Goal: Share content: Share content

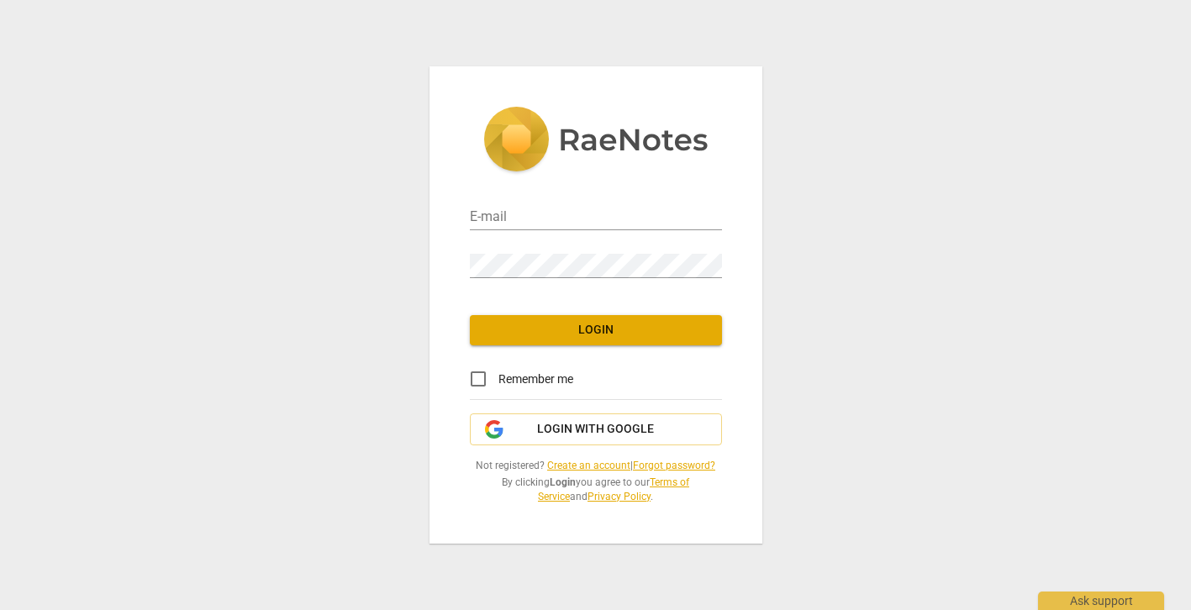
type input "[EMAIL_ADDRESS][DOMAIN_NAME]"
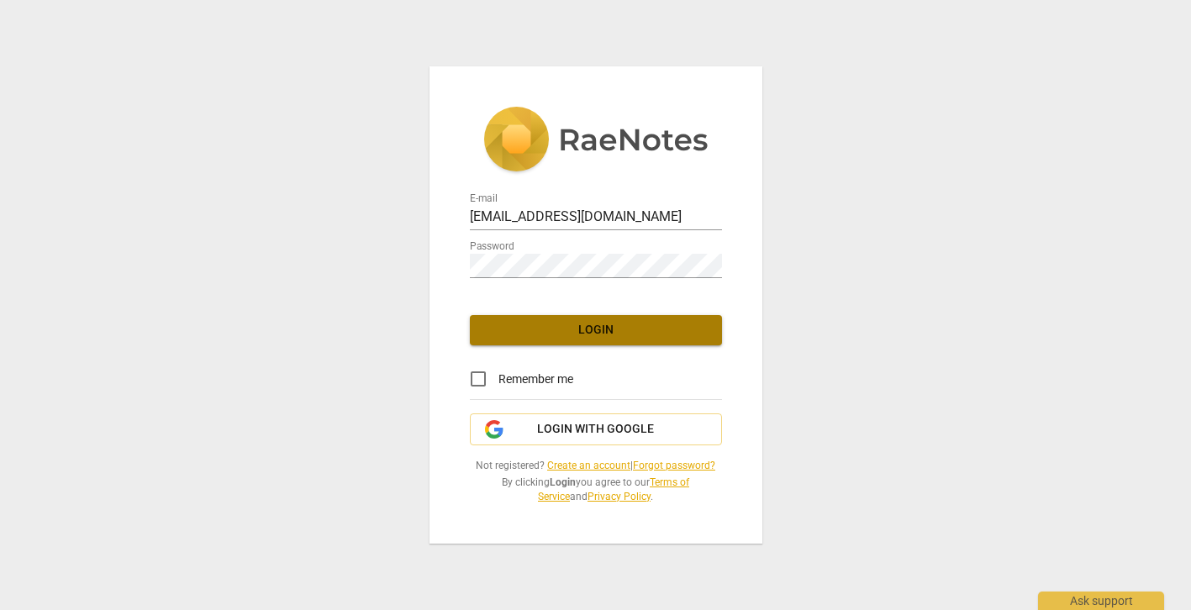
click at [546, 338] on span "Login" at bounding box center [595, 330] width 225 height 17
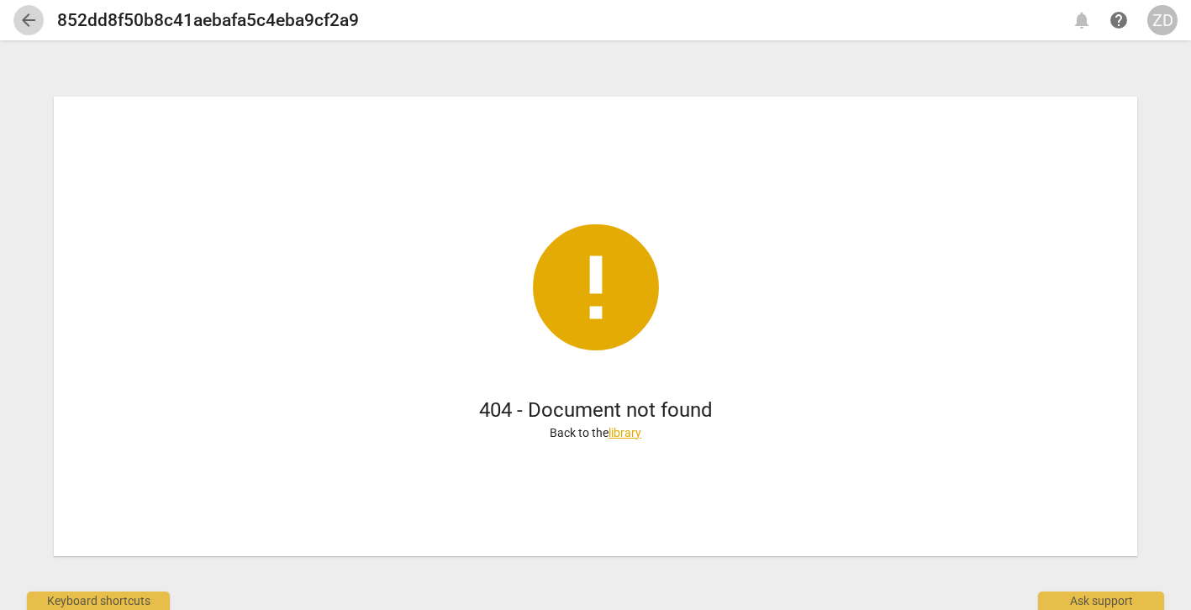
click at [28, 20] on span "arrow_back" at bounding box center [28, 20] width 20 height 20
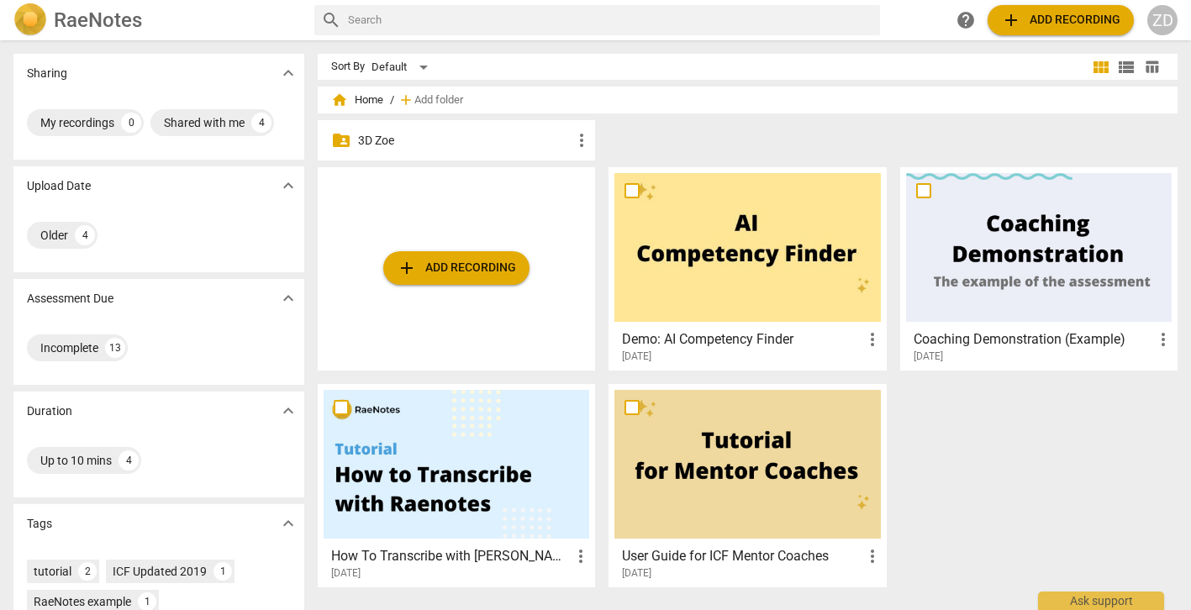
click at [365, 136] on p "3D Zoe" at bounding box center [465, 141] width 214 height 18
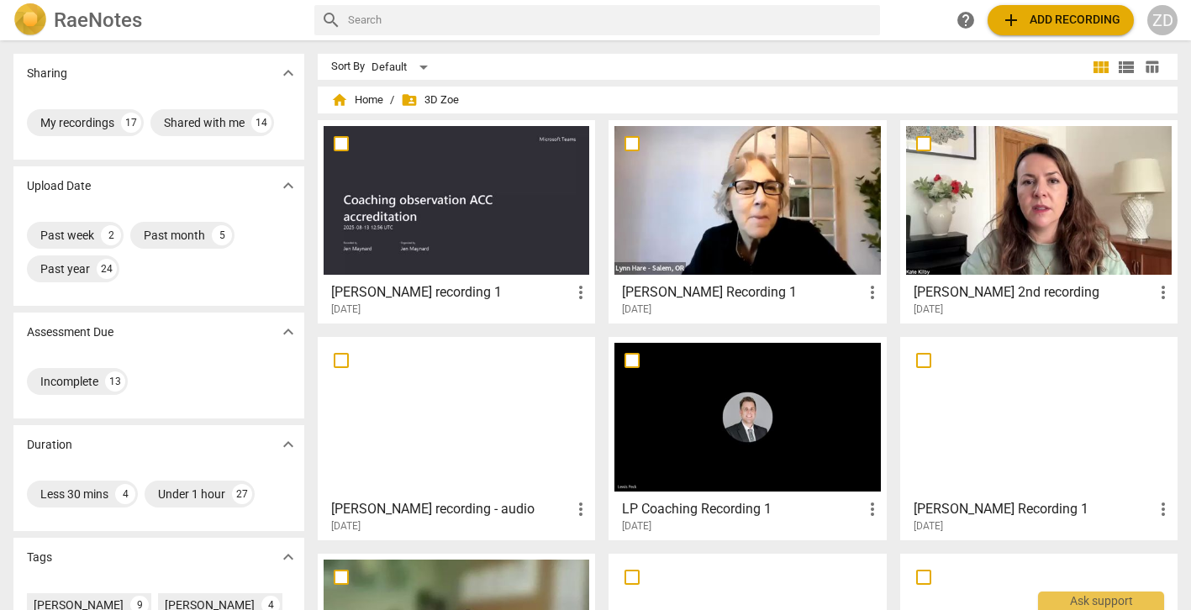
click at [721, 290] on h3 "[PERSON_NAME] Recording 1" at bounding box center [742, 292] width 240 height 20
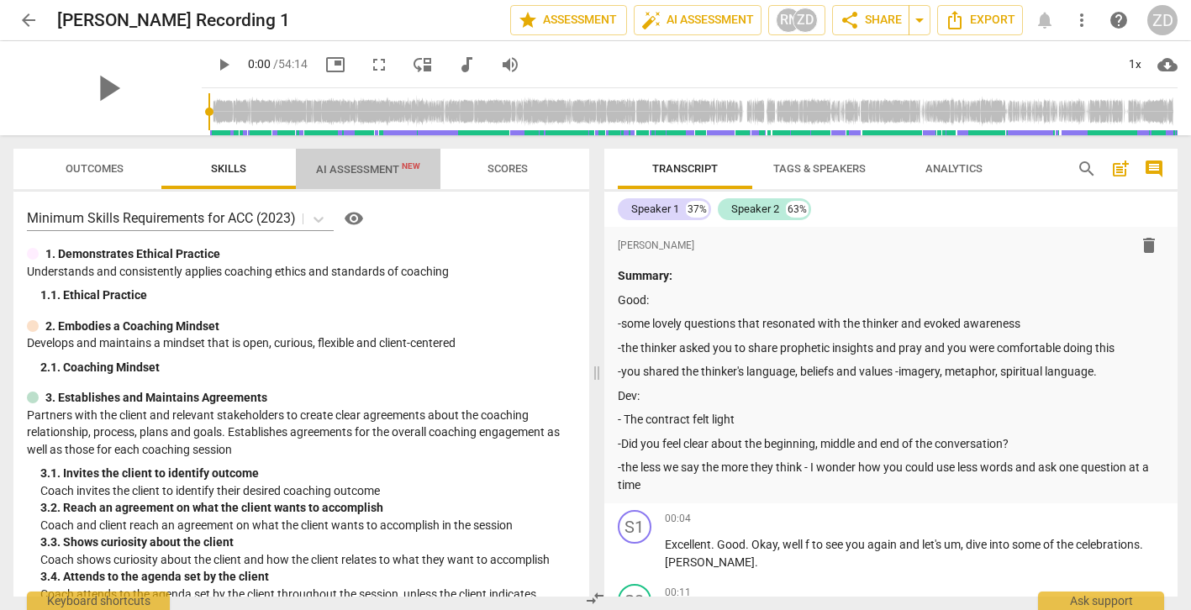
click at [354, 171] on span "AI Assessment New" at bounding box center [368, 169] width 104 height 13
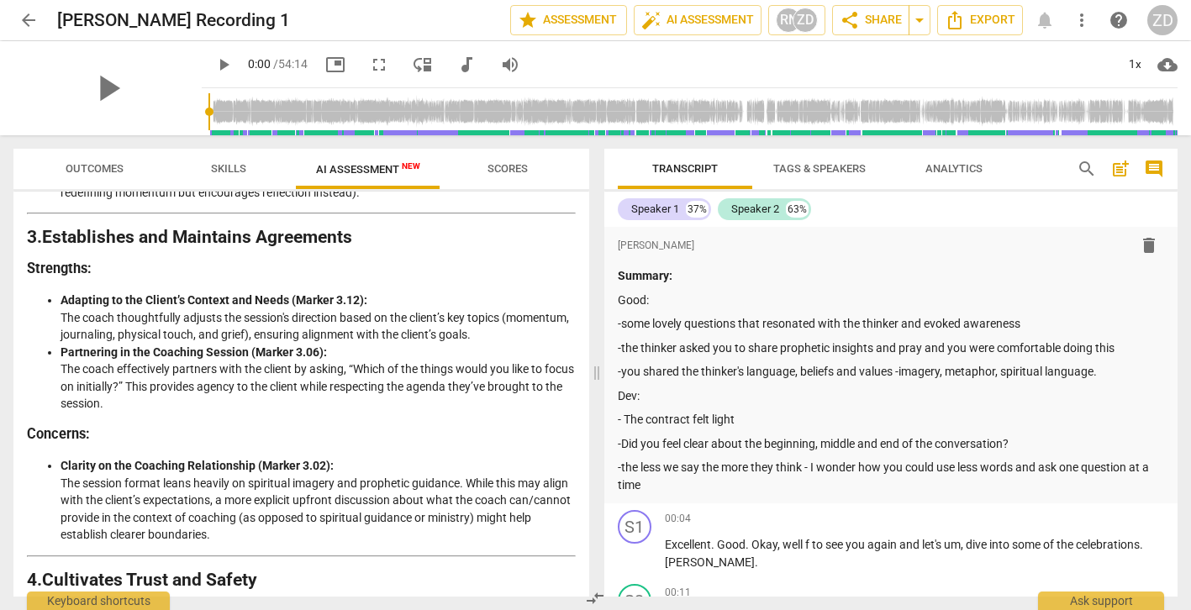
scroll to position [639, 0]
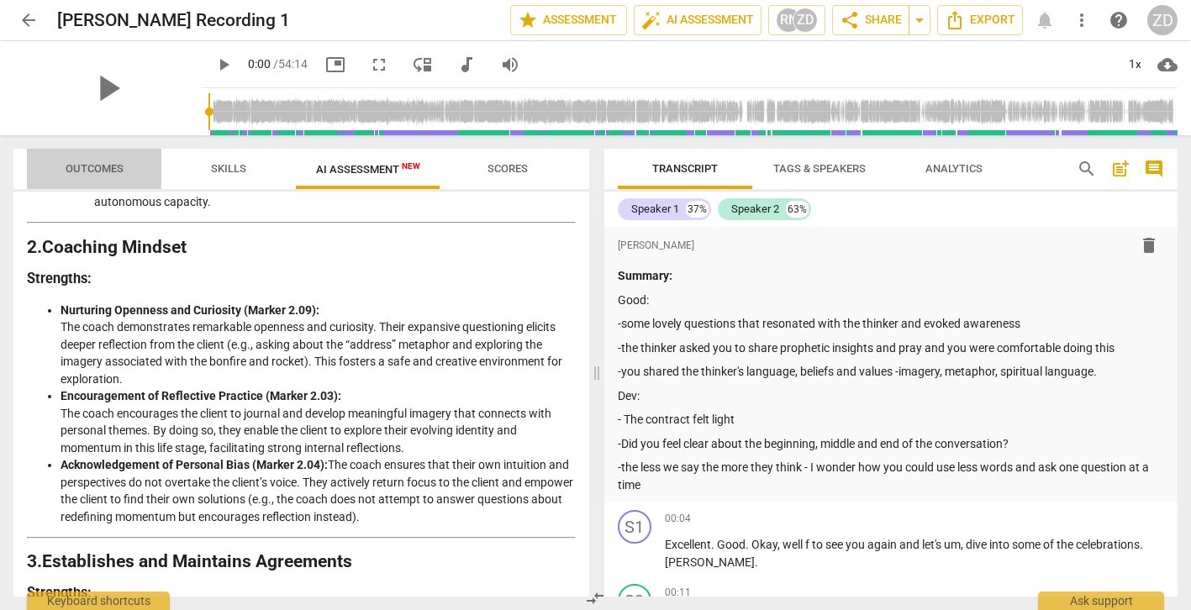
click at [99, 166] on span "Outcomes" at bounding box center [95, 168] width 58 height 13
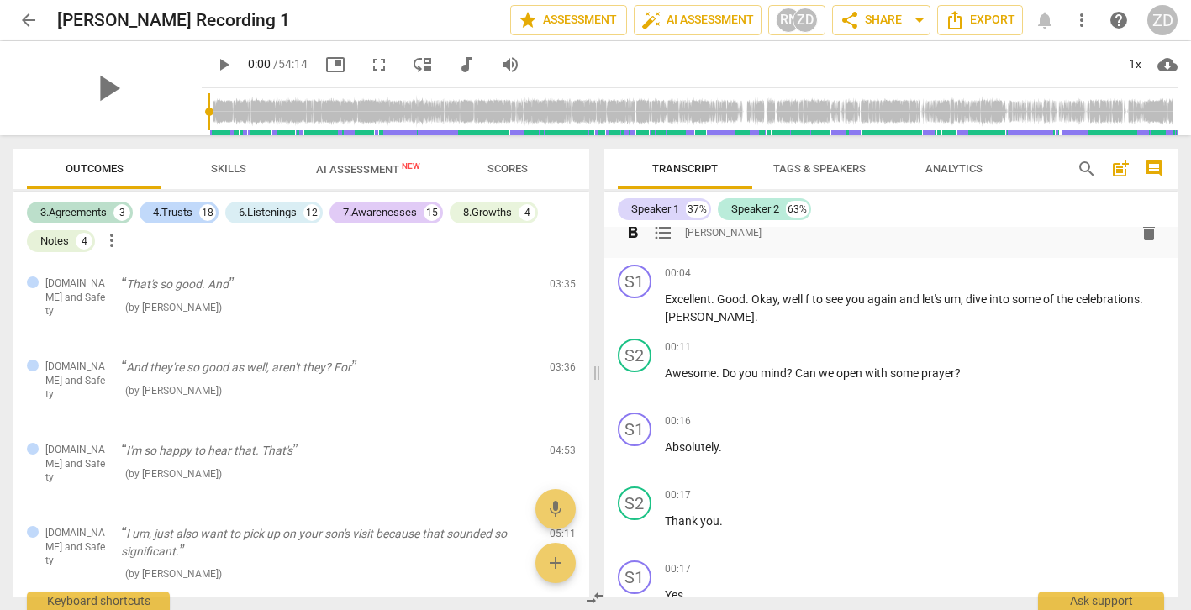
scroll to position [247, 0]
click at [381, 212] on div "7.Awarenesses" at bounding box center [380, 212] width 74 height 17
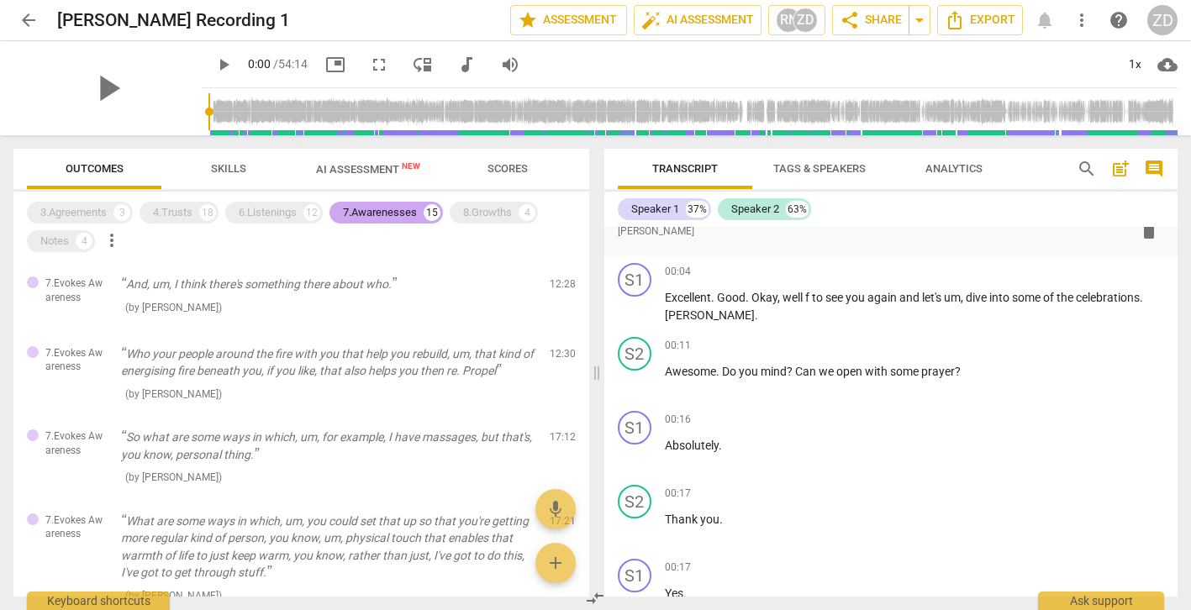
click at [376, 211] on div "7.Awarenesses" at bounding box center [380, 212] width 74 height 17
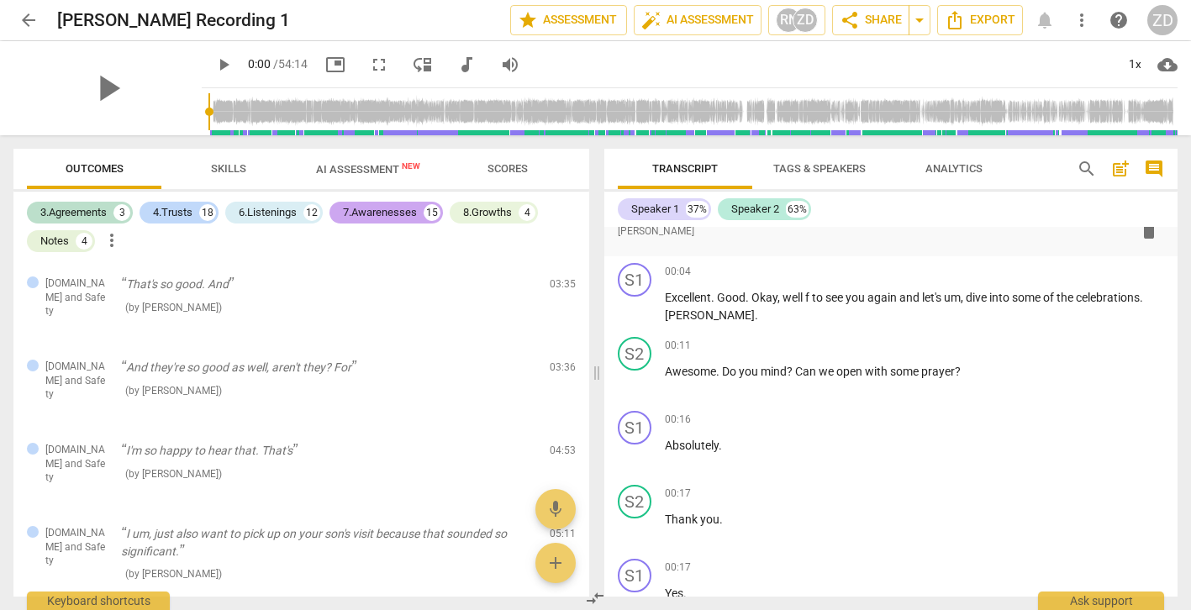
click at [376, 211] on div "7.Awarenesses" at bounding box center [380, 212] width 74 height 17
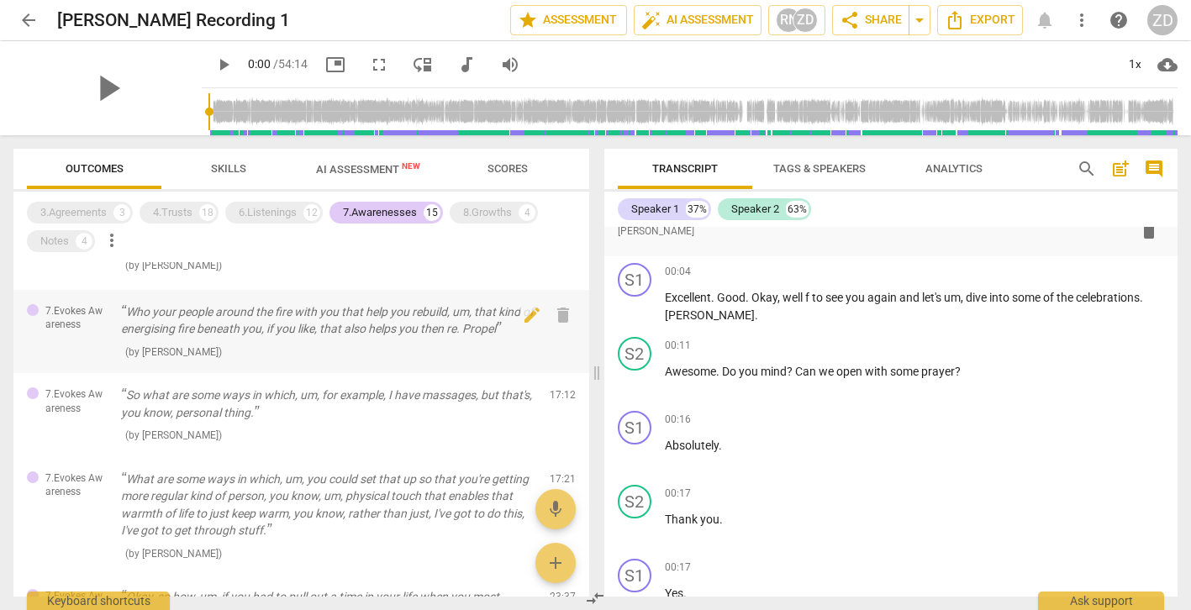
scroll to position [0, 0]
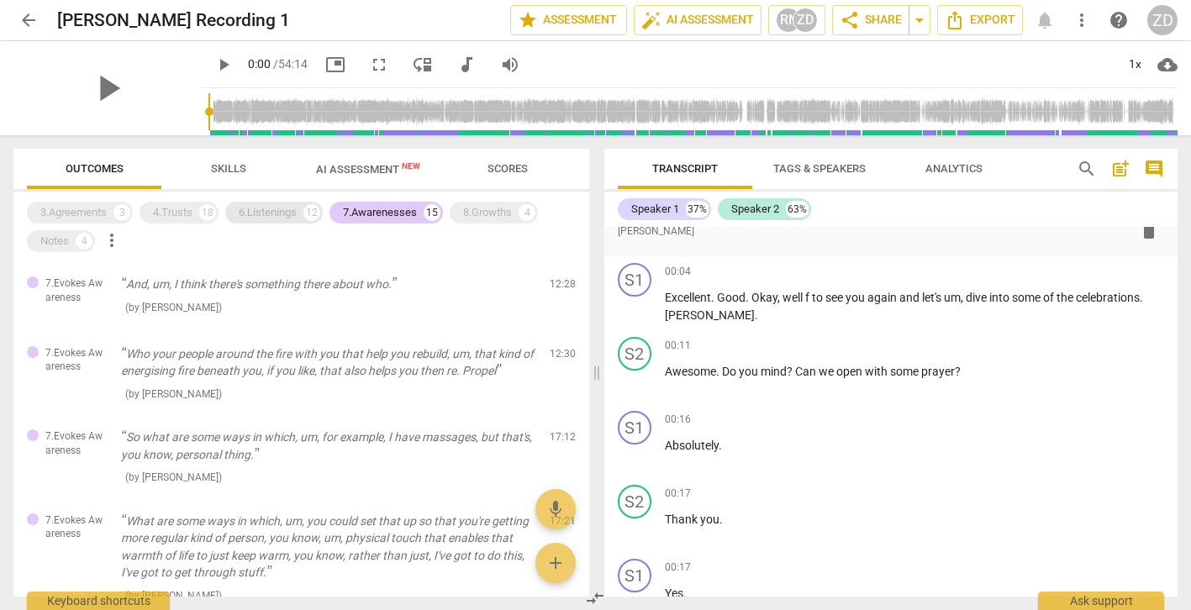
click at [274, 217] on div "6.Listenings" at bounding box center [268, 212] width 58 height 17
click at [191, 216] on div "4.Trusts" at bounding box center [173, 212] width 40 height 17
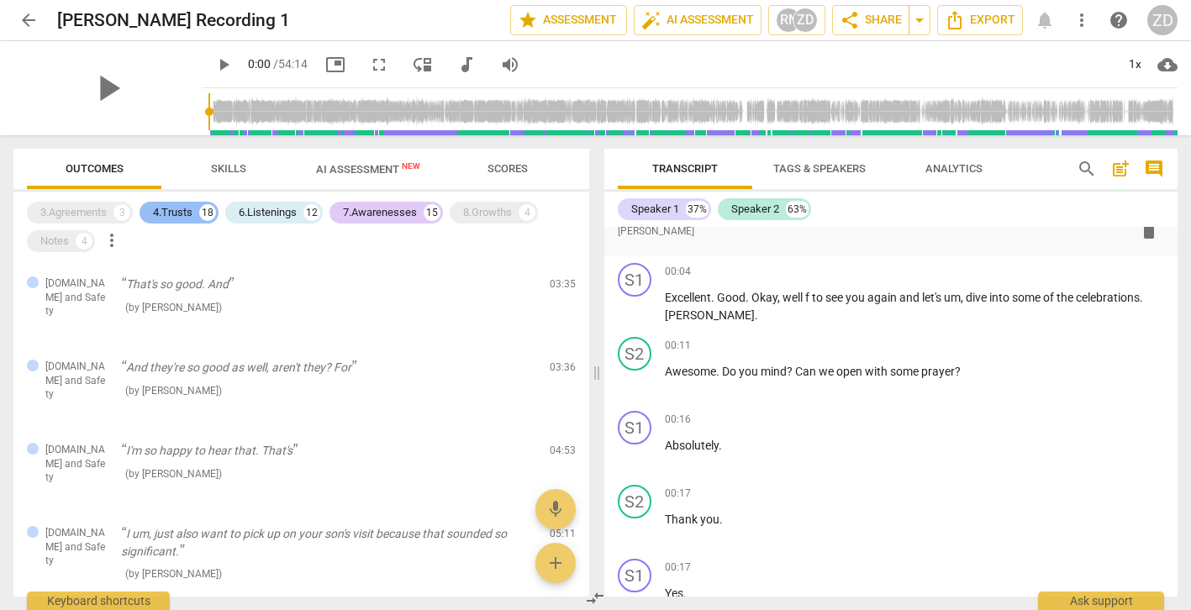
click at [92, 215] on div "3.Agreements" at bounding box center [73, 212] width 66 height 17
click at [163, 214] on div "4.Trusts" at bounding box center [173, 212] width 40 height 17
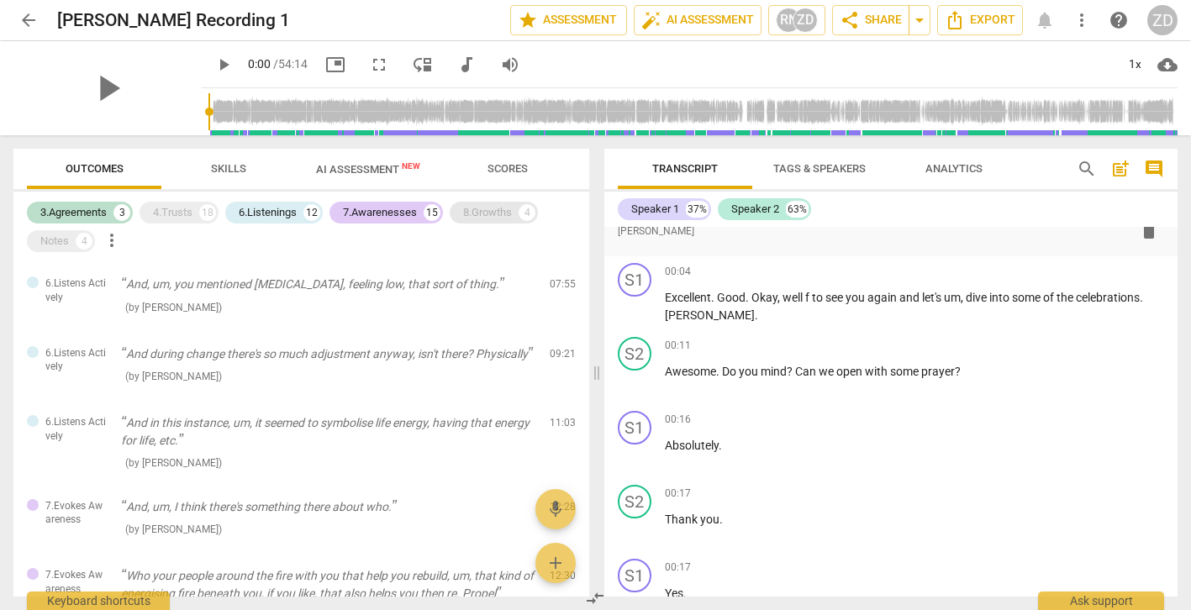
click at [504, 213] on div "8.Growths" at bounding box center [487, 212] width 49 height 17
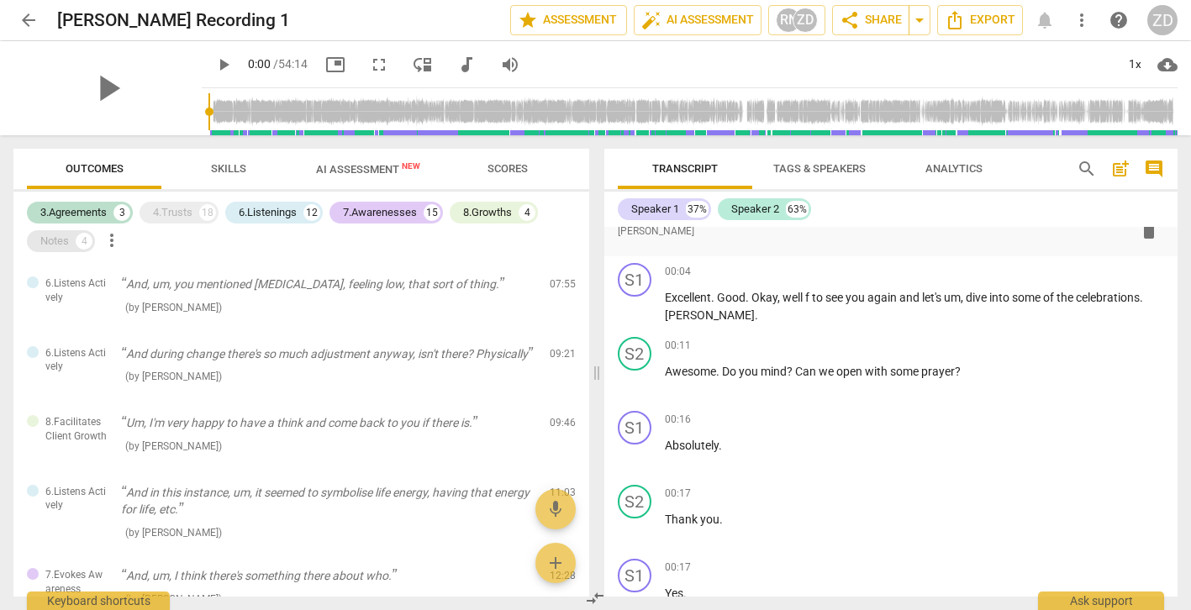
click at [68, 245] on div "Notes" at bounding box center [54, 241] width 29 height 17
click at [164, 214] on div "4.Trusts" at bounding box center [173, 212] width 40 height 17
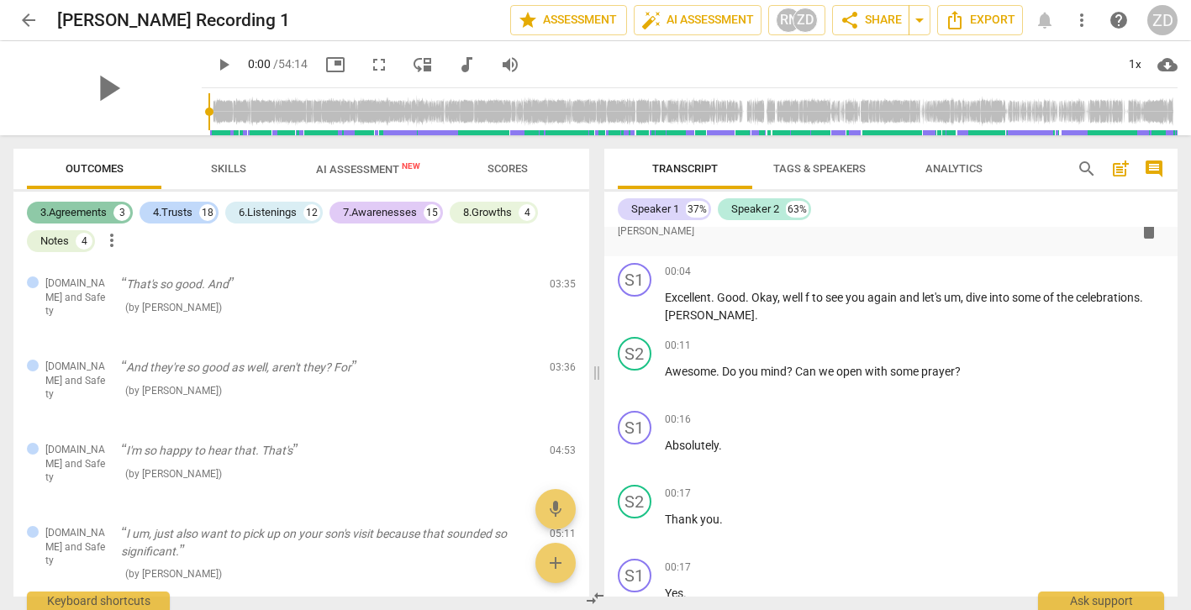
click at [98, 212] on div "3.Agreements" at bounding box center [73, 212] width 66 height 17
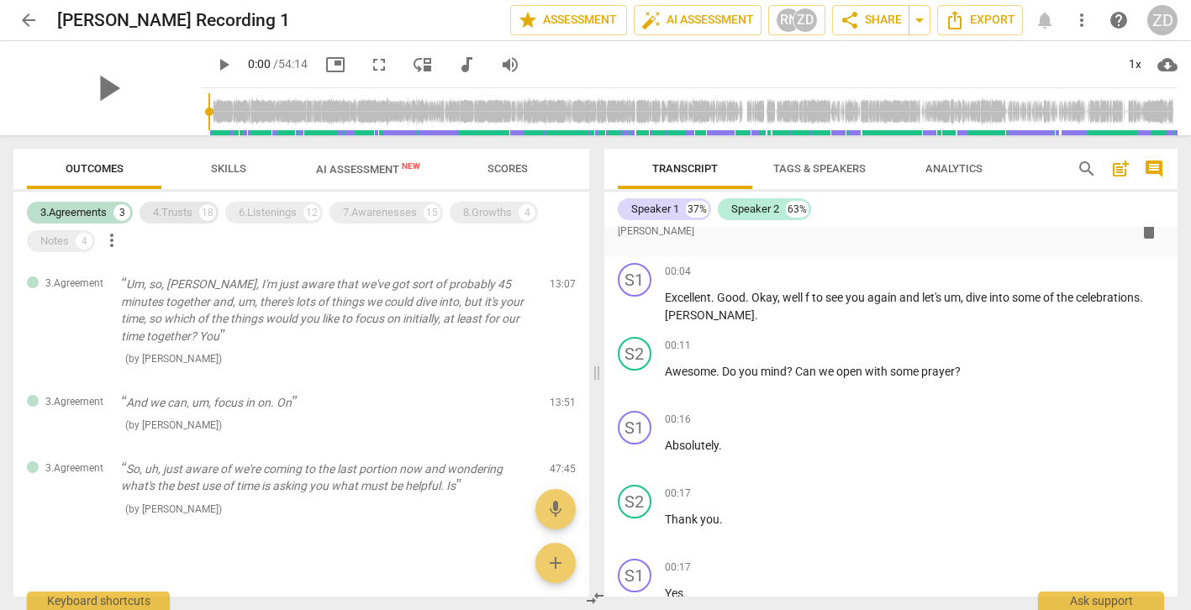
click at [176, 214] on div "4.Trusts" at bounding box center [173, 212] width 40 height 17
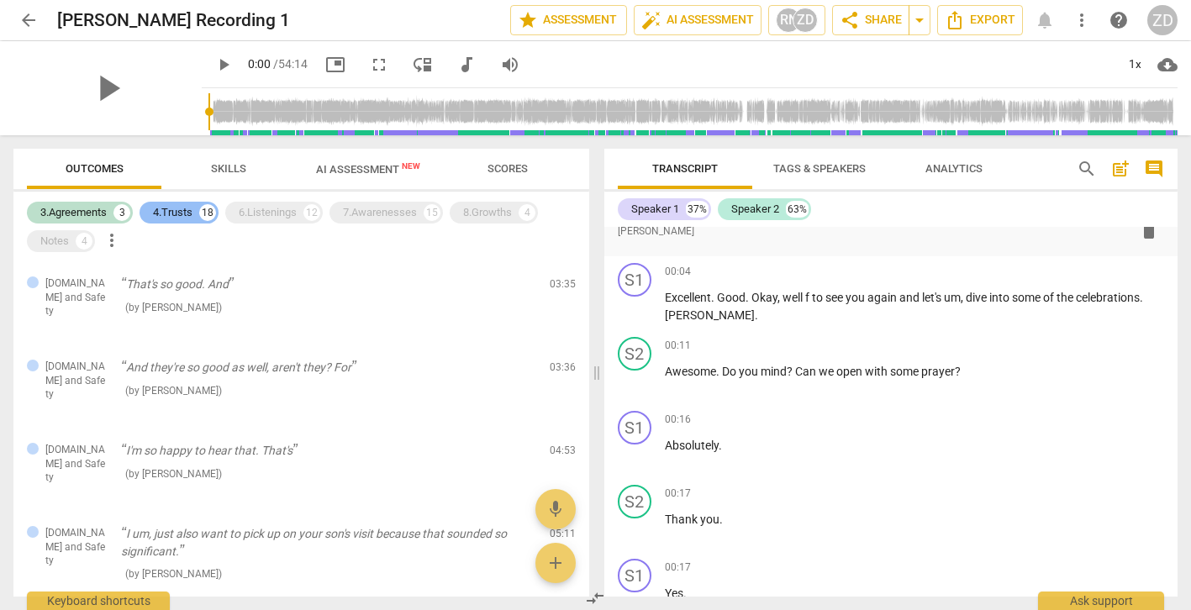
click at [195, 217] on div "4.Trusts 18" at bounding box center [179, 213] width 79 height 22
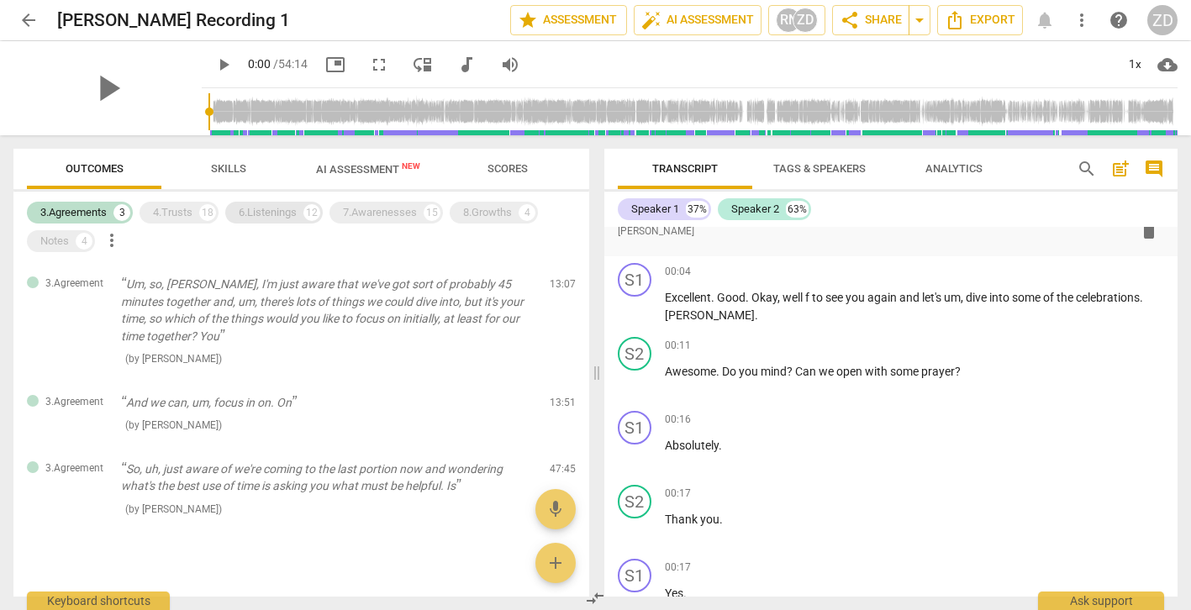
click at [253, 215] on div "6.Listenings" at bounding box center [268, 212] width 58 height 17
click at [373, 213] on div "7.Awarenesses" at bounding box center [380, 212] width 74 height 17
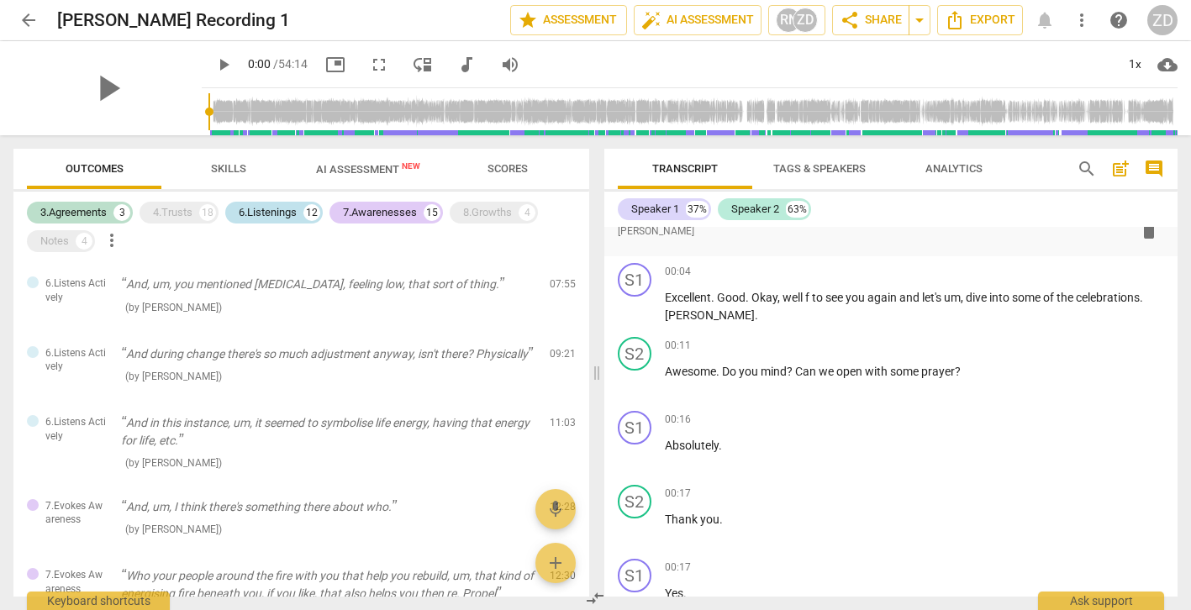
click at [276, 215] on div "6.Listenings" at bounding box center [268, 212] width 58 height 17
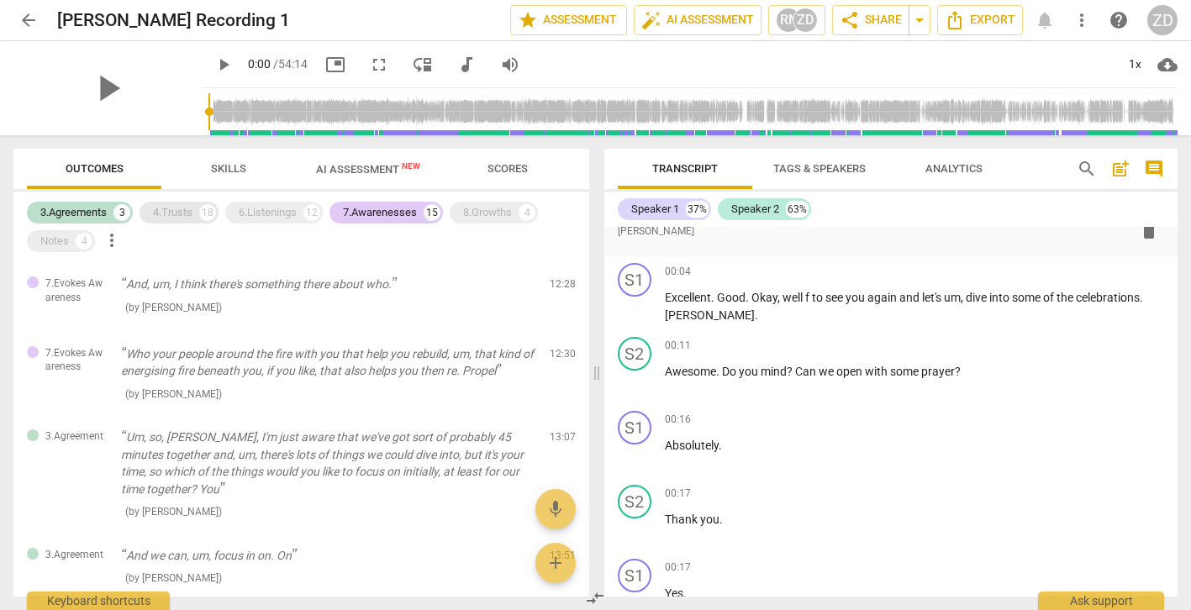
click at [191, 215] on div "4.Trusts" at bounding box center [173, 212] width 40 height 17
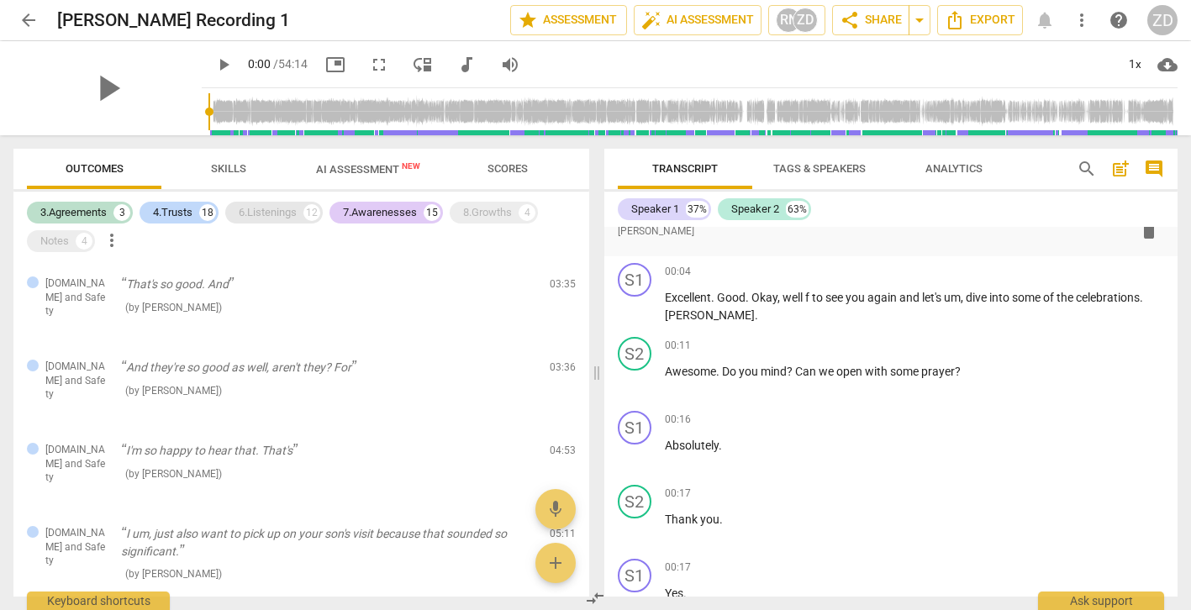
click at [272, 213] on div "6.Listenings" at bounding box center [268, 212] width 58 height 17
click at [491, 214] on div "8.Growths" at bounding box center [487, 212] width 49 height 17
click at [71, 246] on div "Notes 4" at bounding box center [61, 241] width 68 height 22
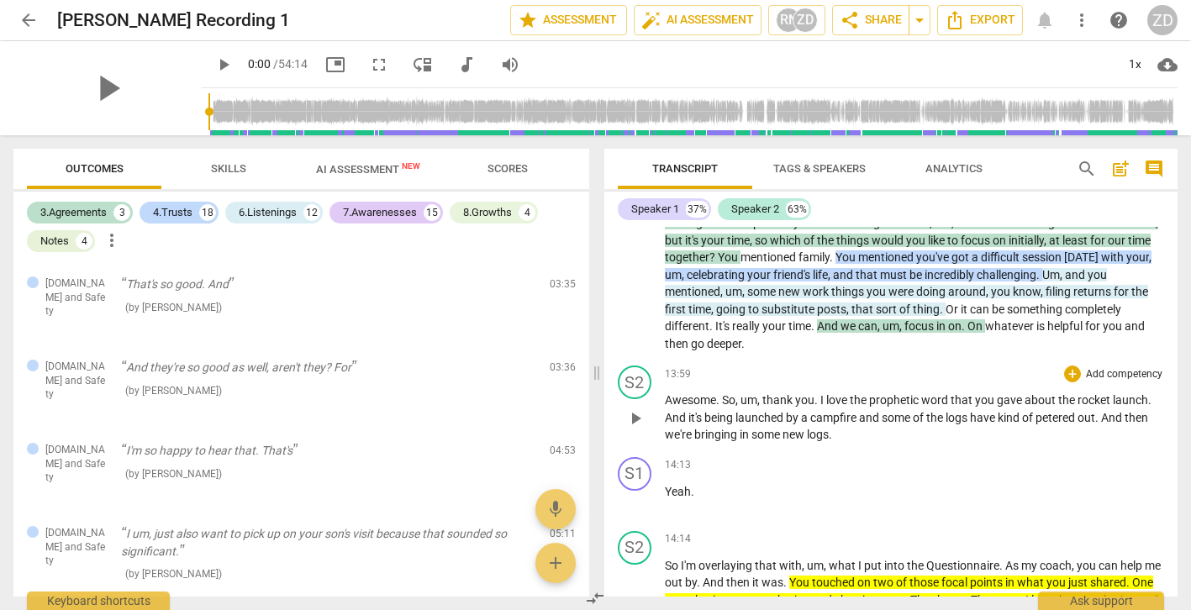
scroll to position [4312, 0]
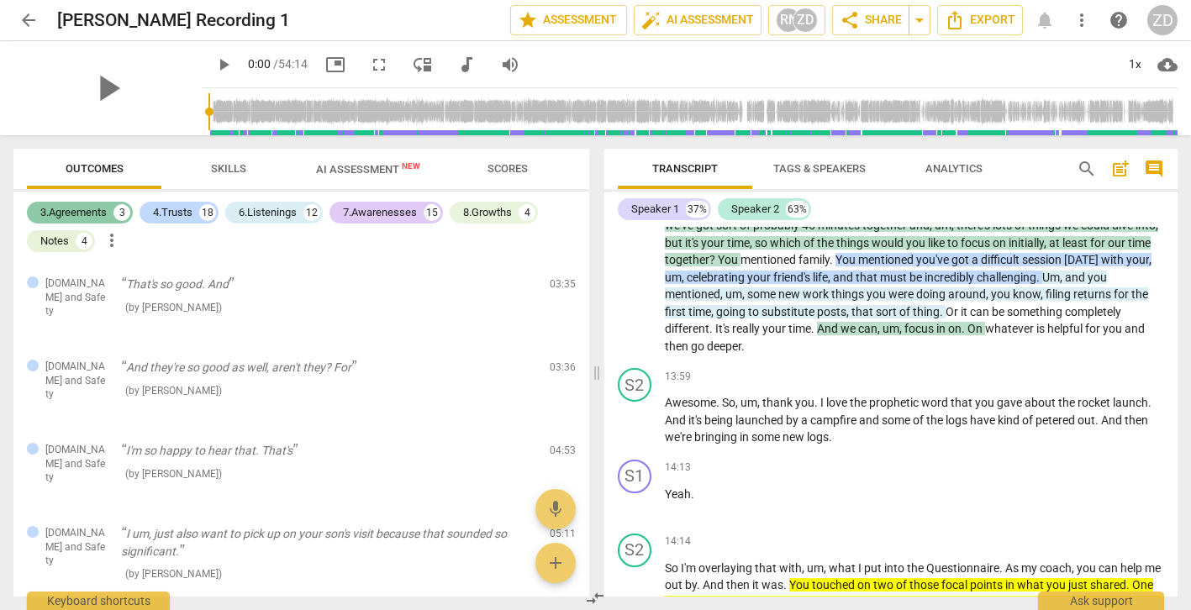
click at [119, 208] on div "3" at bounding box center [121, 212] width 17 height 17
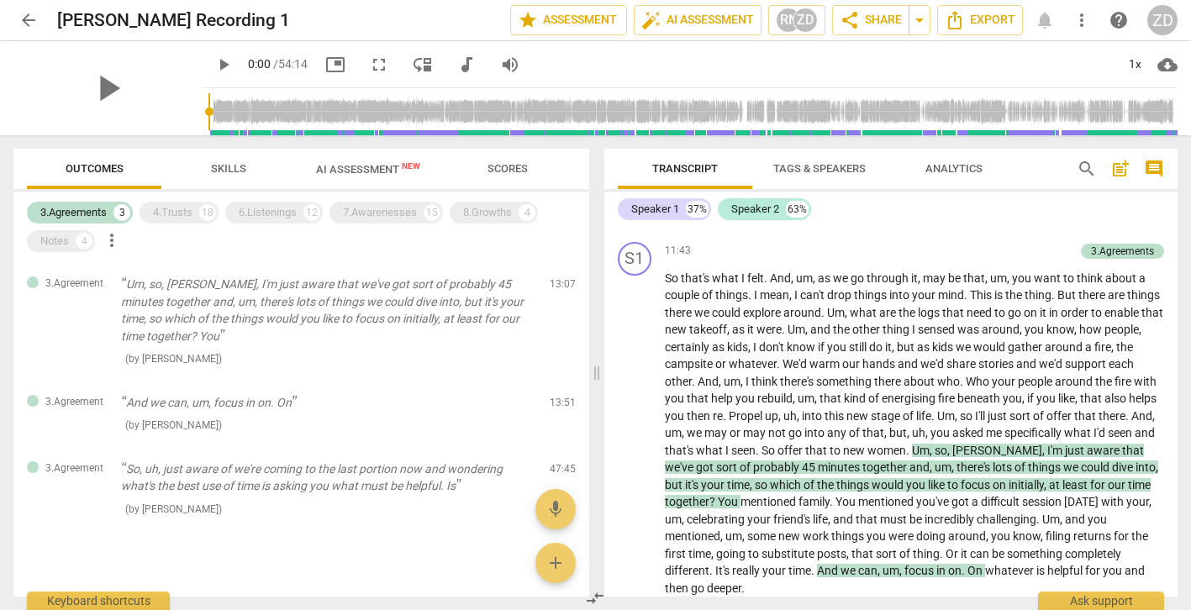
scroll to position [4044, 0]
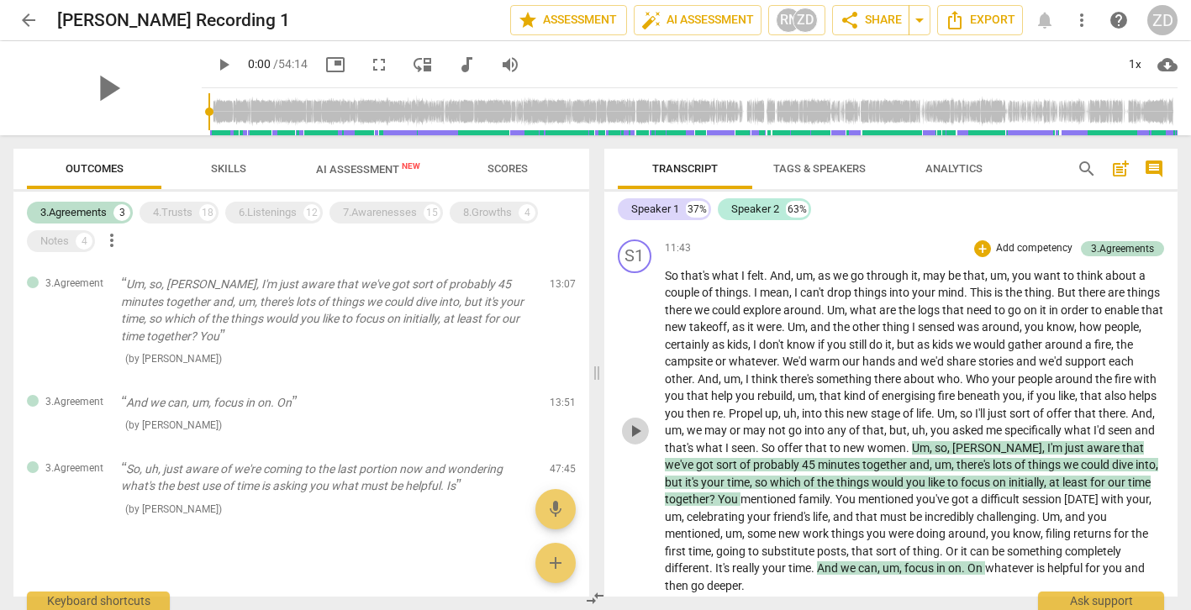
click at [630, 421] on span "play_arrow" at bounding box center [635, 431] width 20 height 20
click at [325, 63] on span "picture_in_picture" at bounding box center [335, 65] width 20 height 20
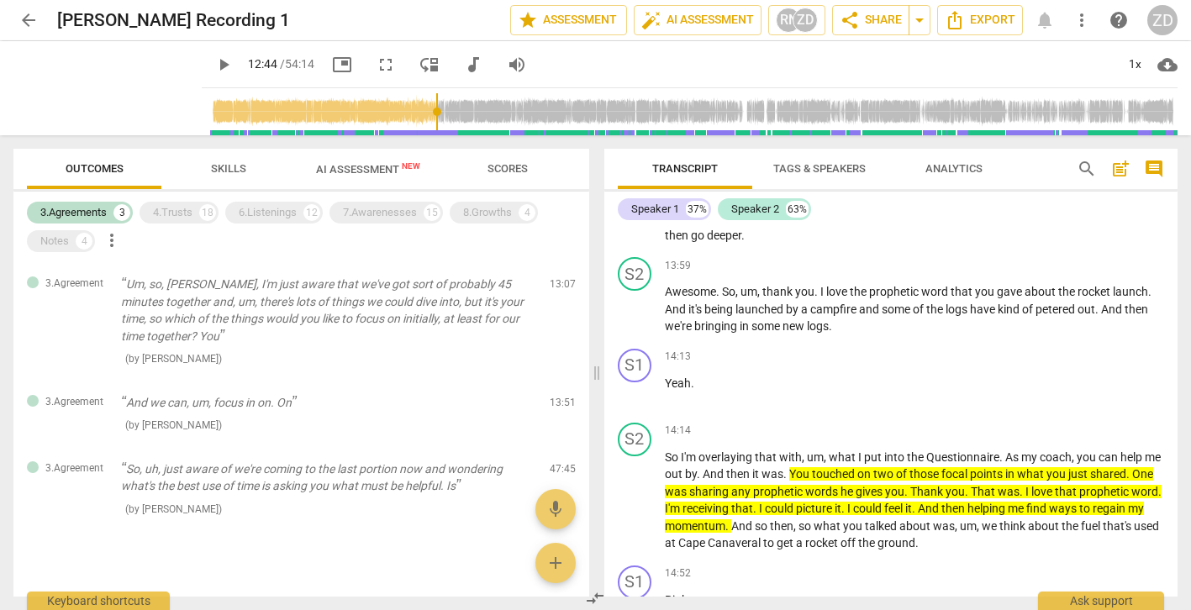
scroll to position [4394, 0]
click at [379, 210] on div "7.Awarenesses" at bounding box center [380, 212] width 74 height 17
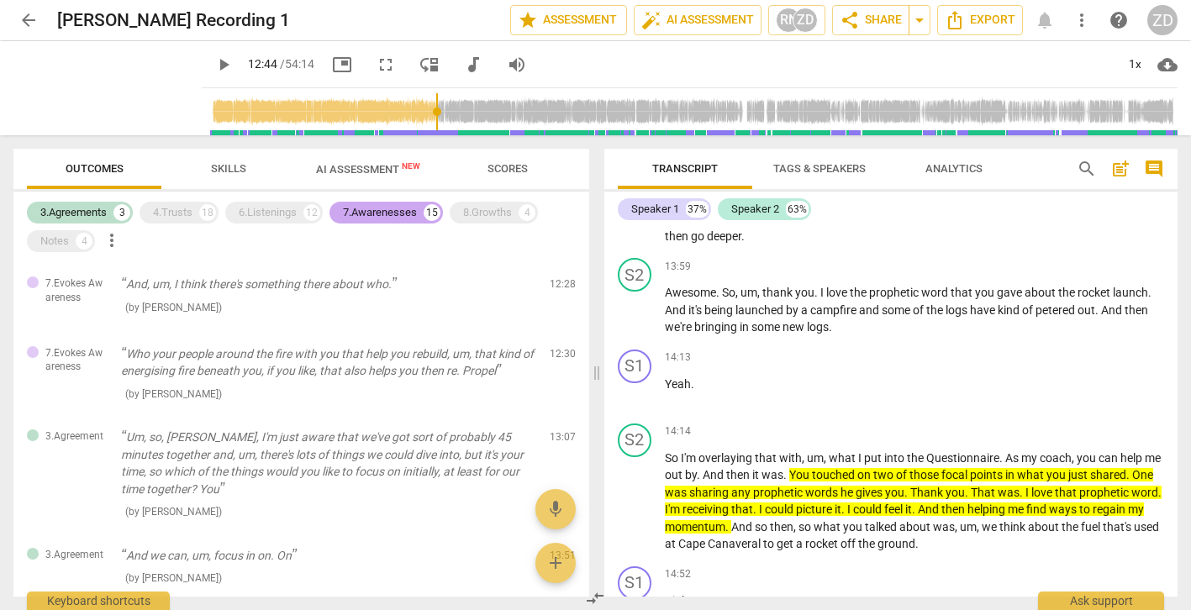
click at [378, 211] on div "7.Awarenesses" at bounding box center [380, 212] width 74 height 17
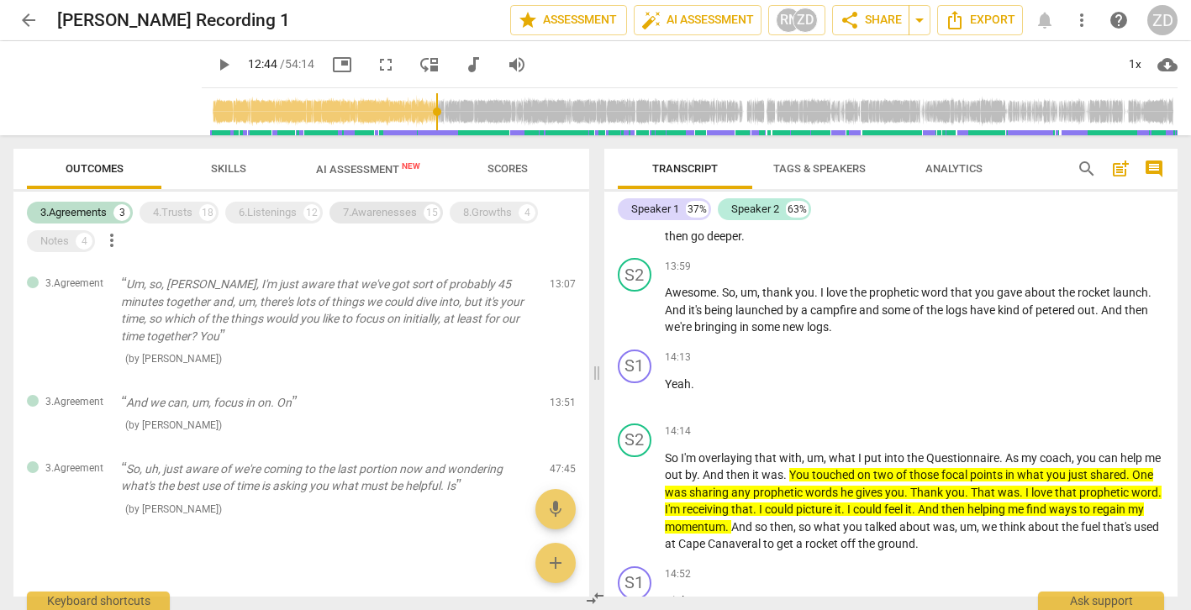
click at [378, 211] on div "7.Awarenesses" at bounding box center [380, 212] width 74 height 17
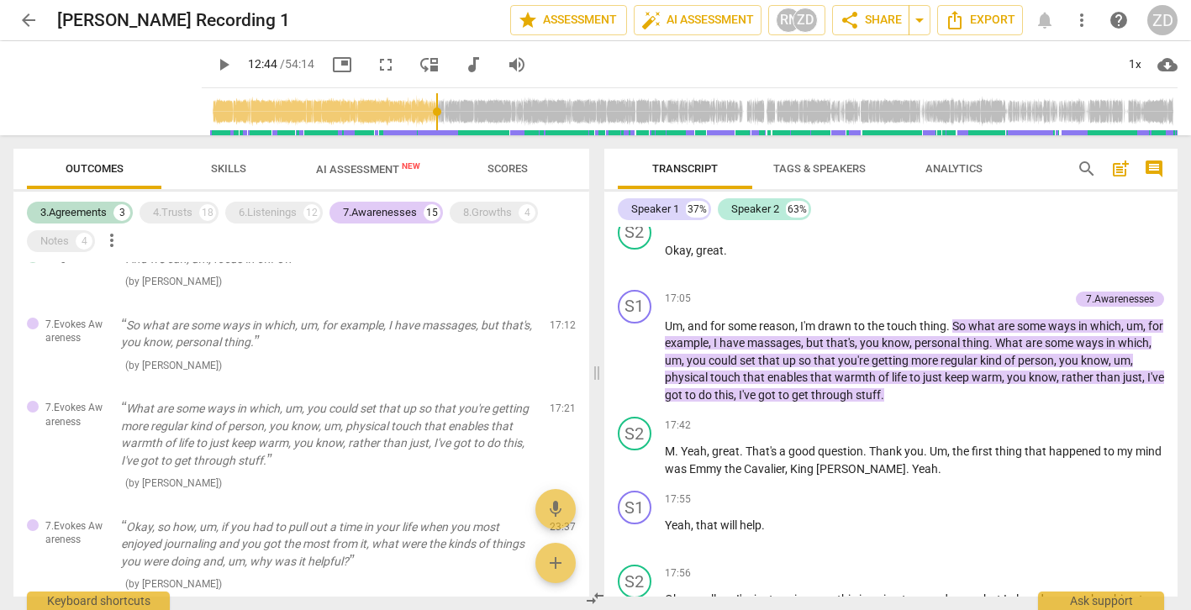
scroll to position [5396, 0]
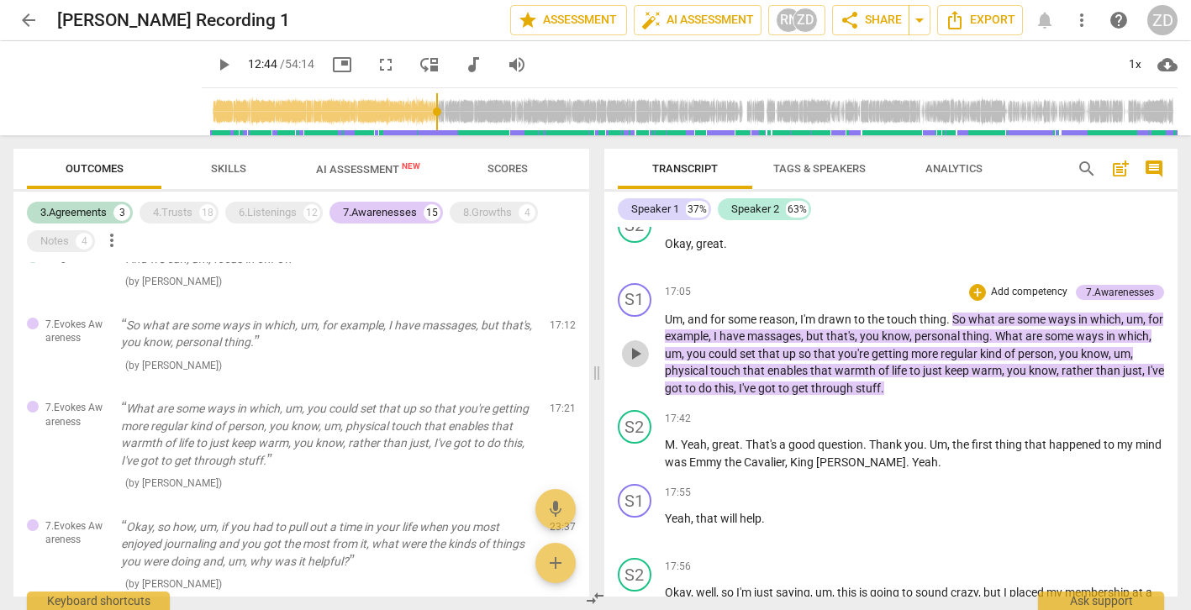
click at [635, 344] on span "play_arrow" at bounding box center [635, 354] width 20 height 20
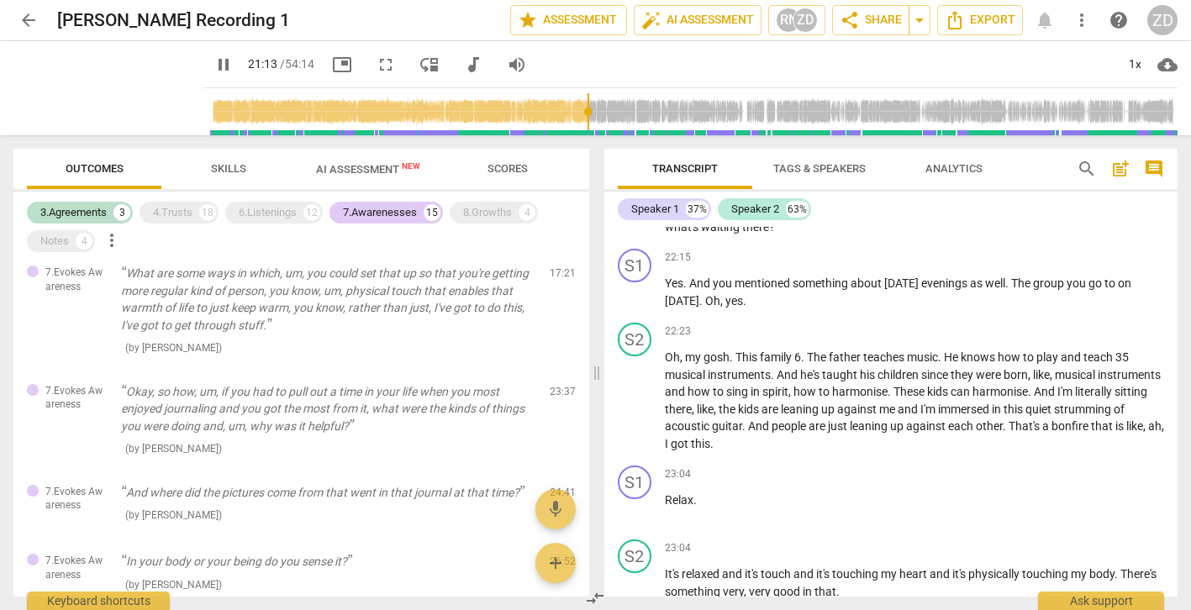
scroll to position [7516, 0]
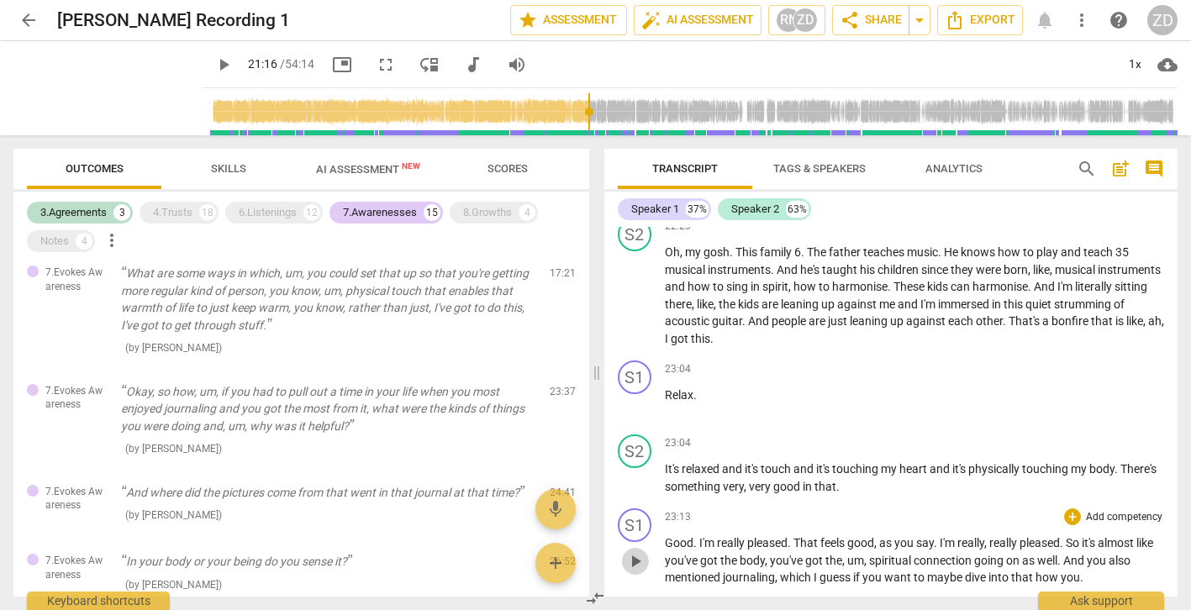
click at [633, 551] on span "play_arrow" at bounding box center [635, 561] width 20 height 20
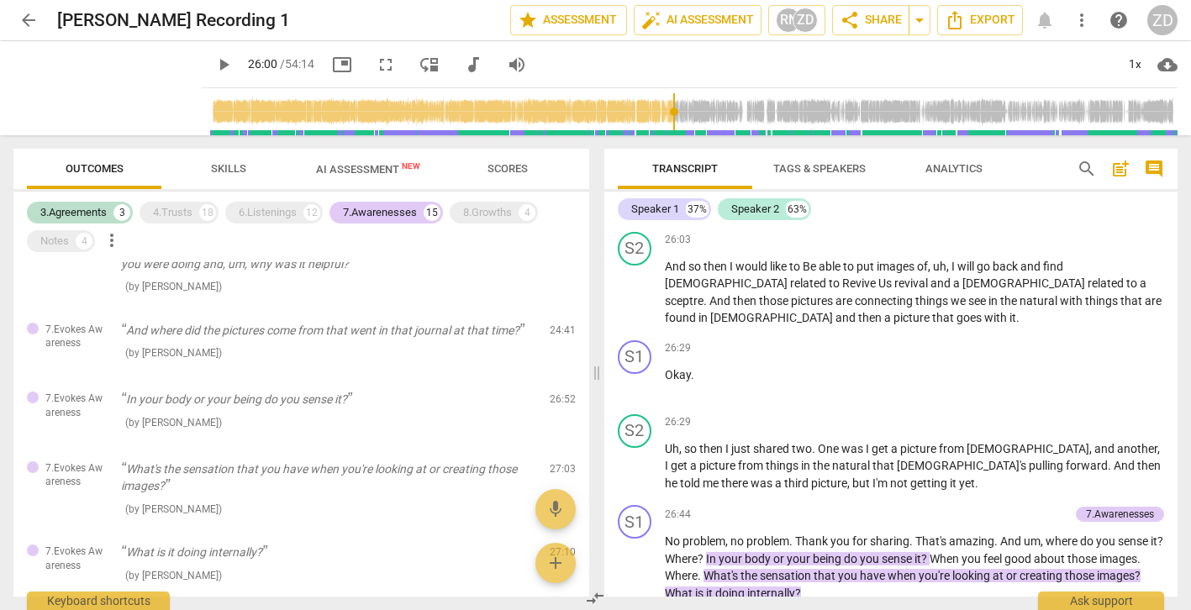
scroll to position [9065, 0]
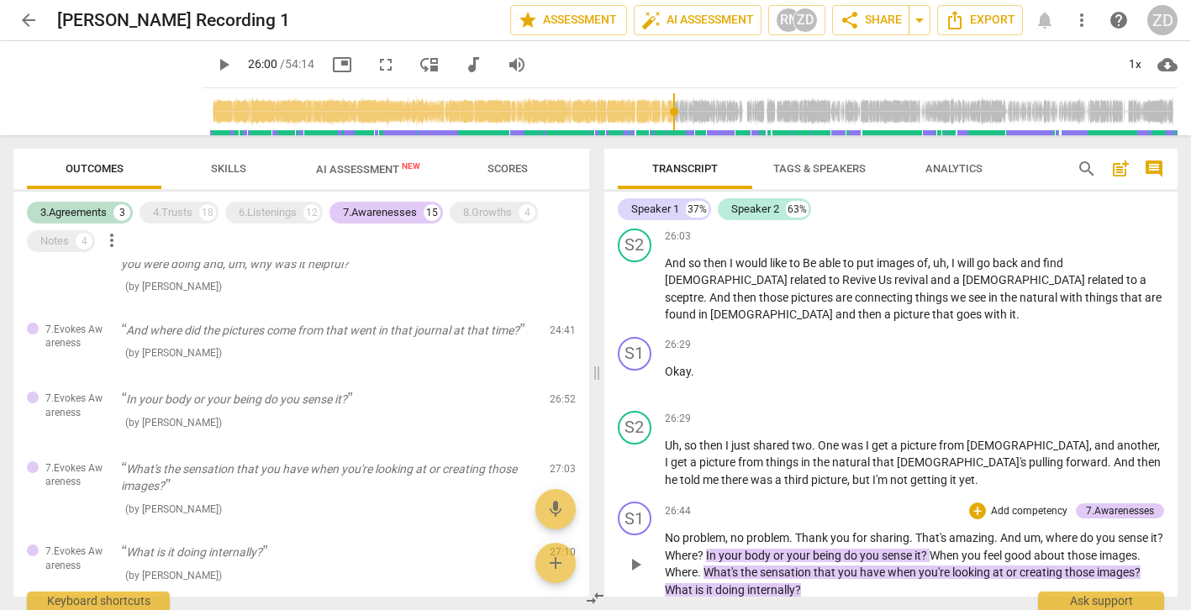
click at [633, 555] on span "play_arrow" at bounding box center [635, 565] width 20 height 20
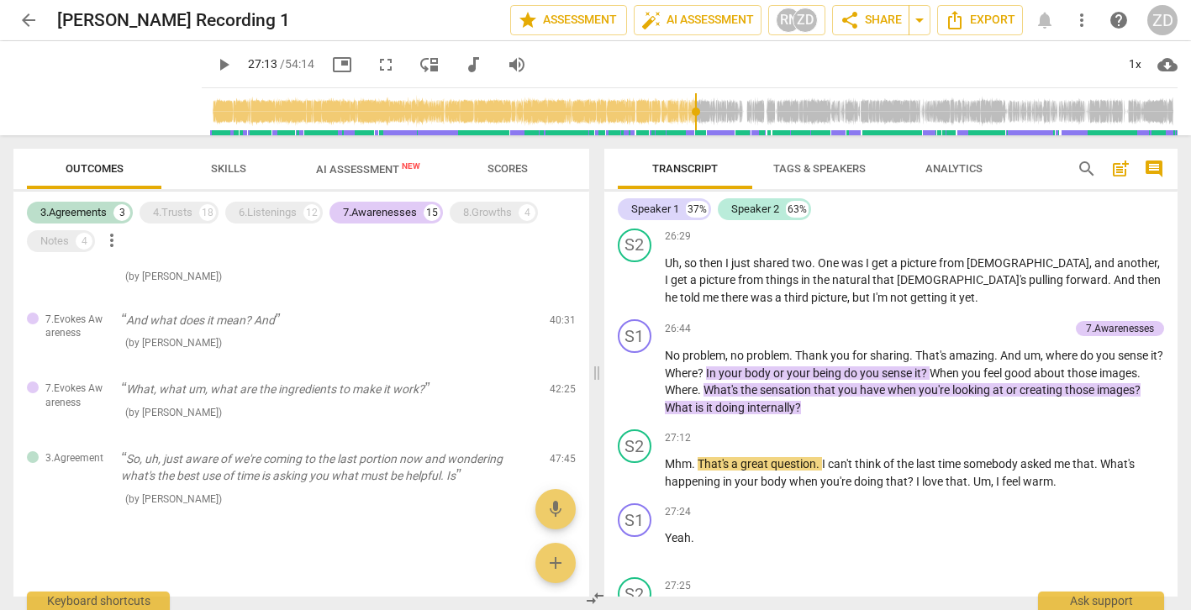
scroll to position [1210, 0]
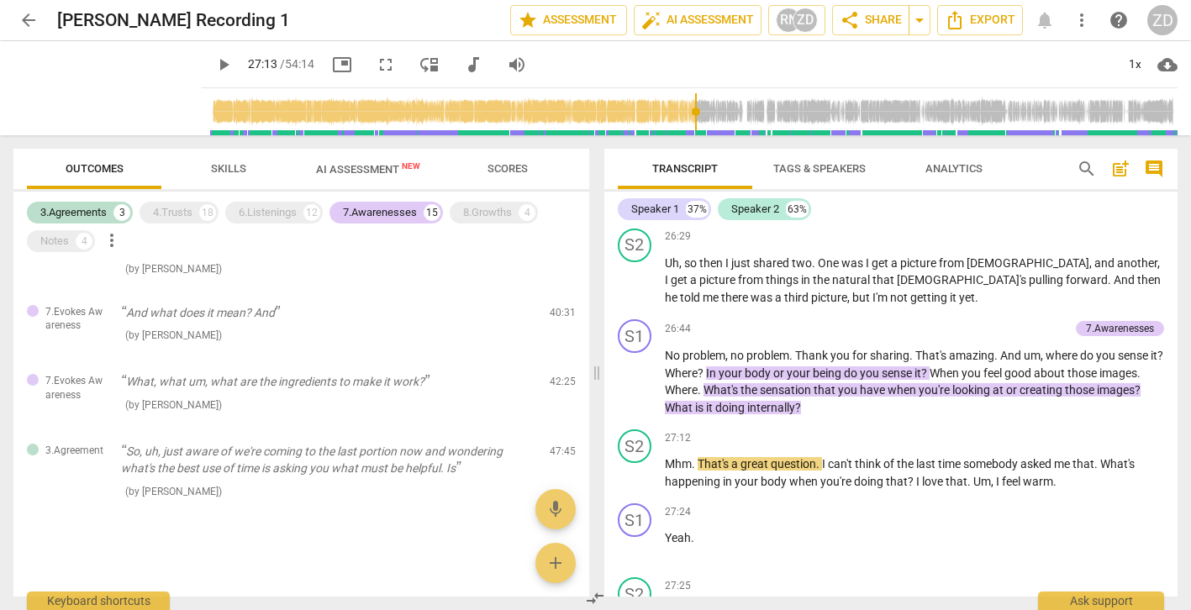
type input "1634"
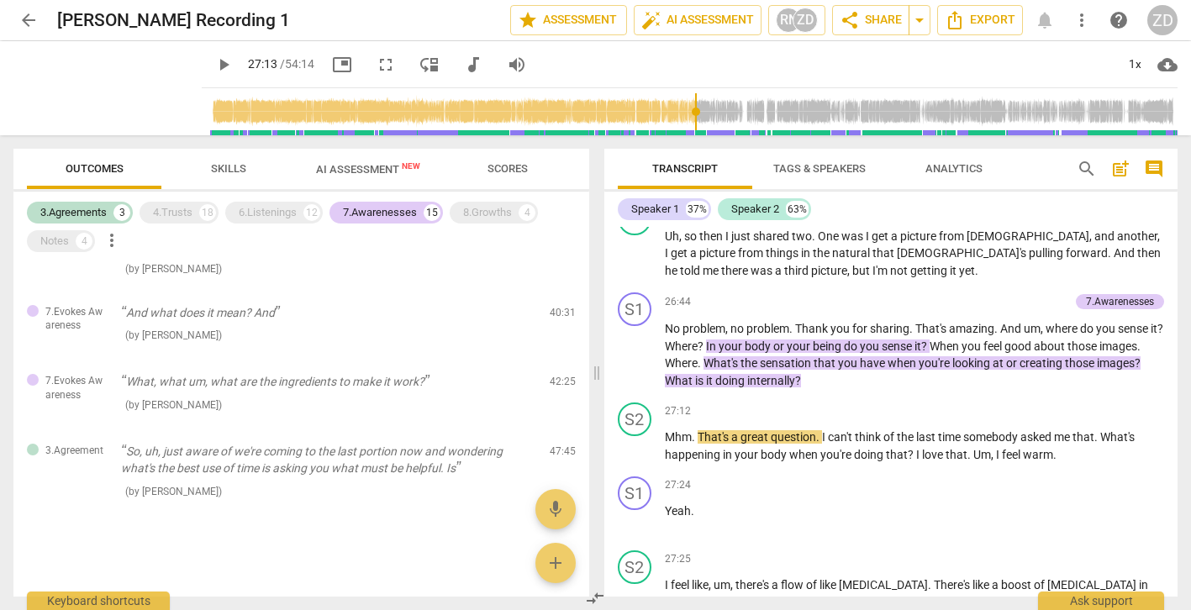
scroll to position [9278, 0]
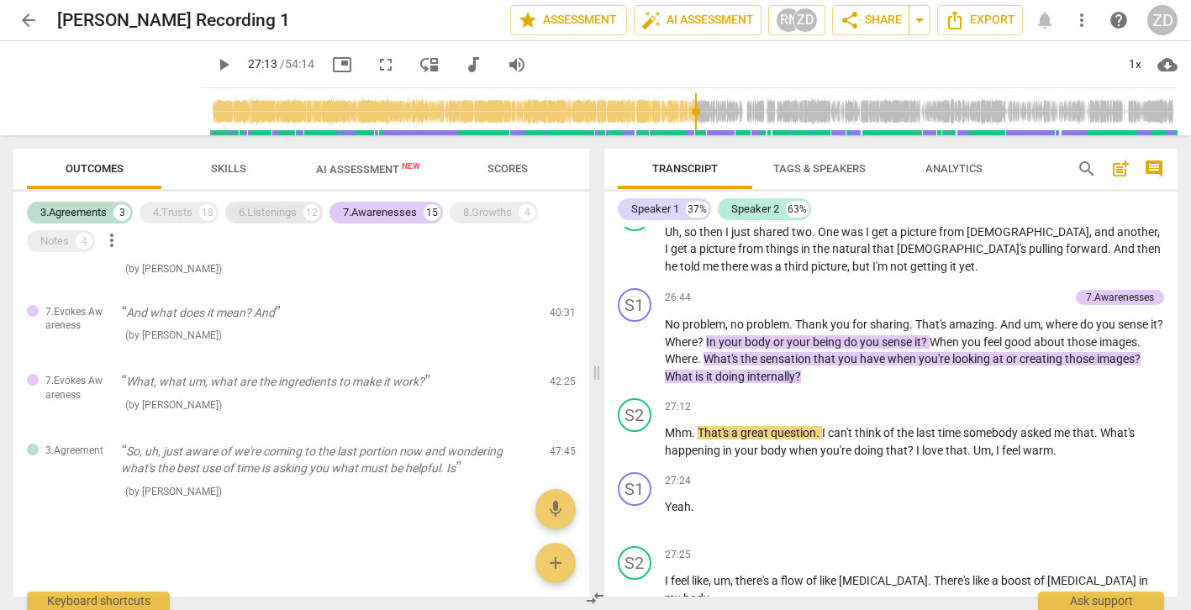
click at [280, 213] on div "6.Listenings" at bounding box center [268, 212] width 58 height 17
click at [200, 214] on div "4.Trusts 18" at bounding box center [179, 213] width 79 height 22
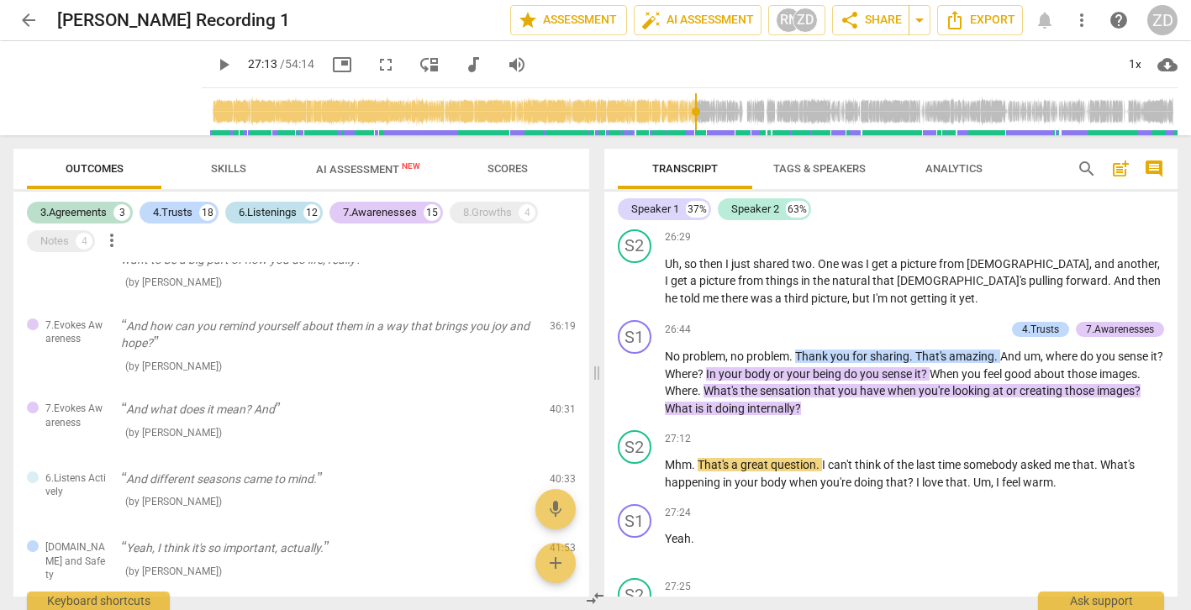
scroll to position [9310, 0]
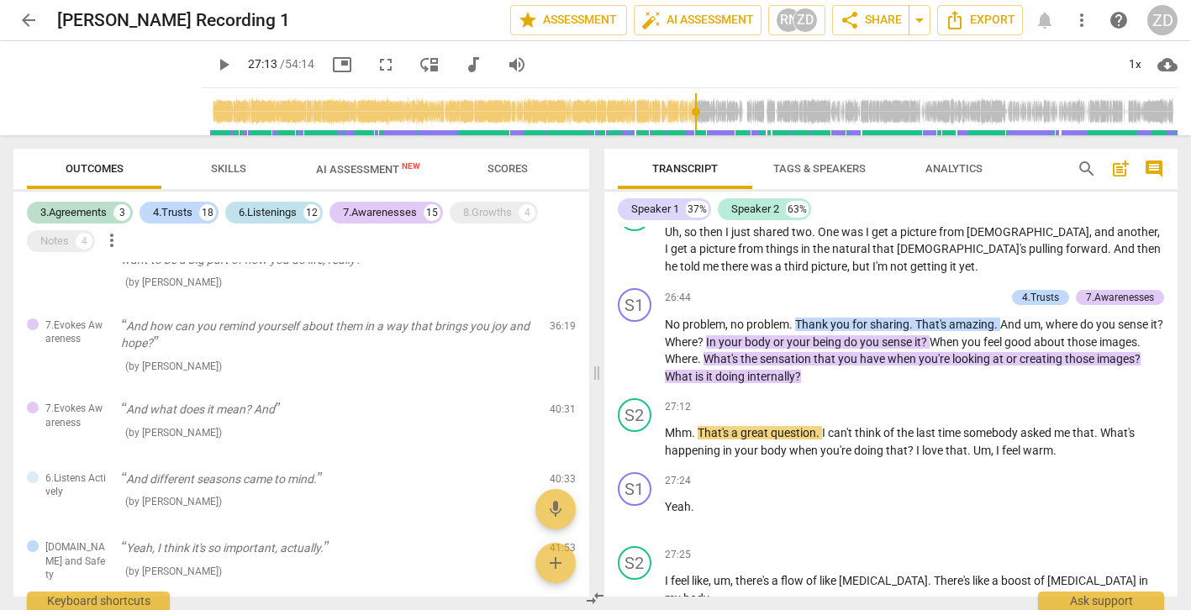
click at [263, 218] on div "6.Listenings" at bounding box center [268, 212] width 58 height 17
click at [502, 213] on div "8.Growths" at bounding box center [487, 212] width 49 height 17
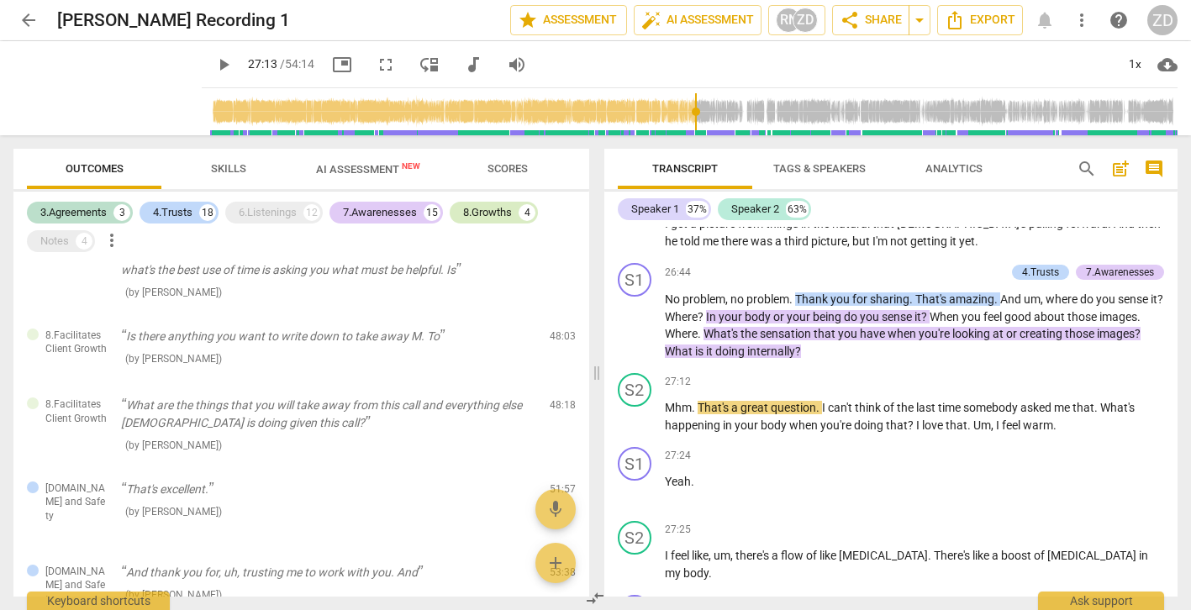
scroll to position [9285, 0]
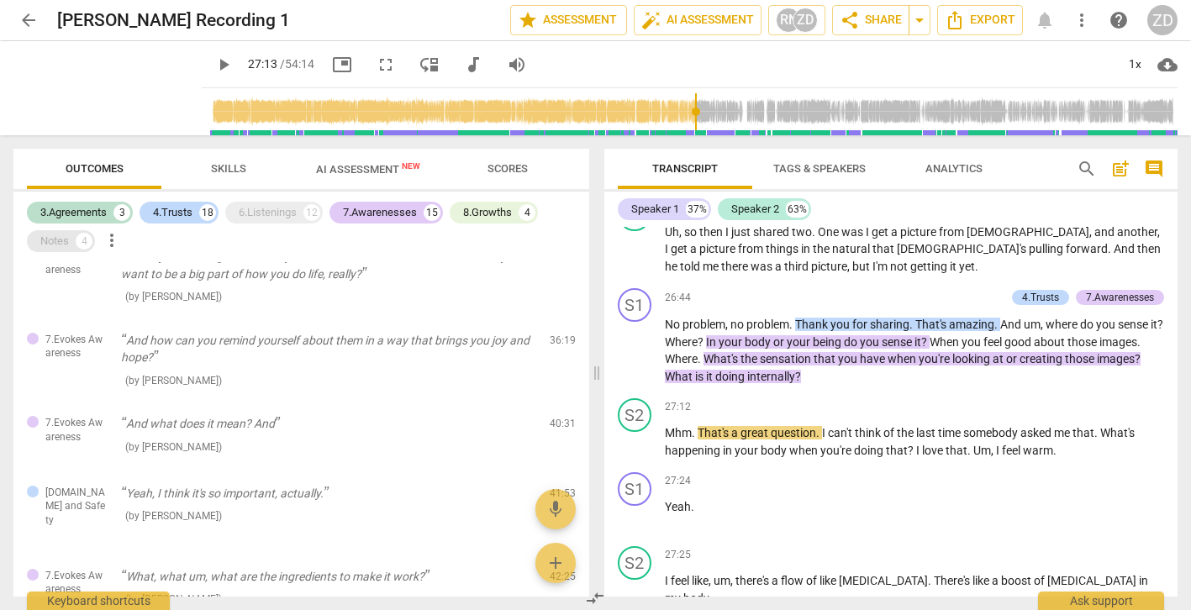
click at [65, 247] on div "Notes" at bounding box center [54, 241] width 29 height 17
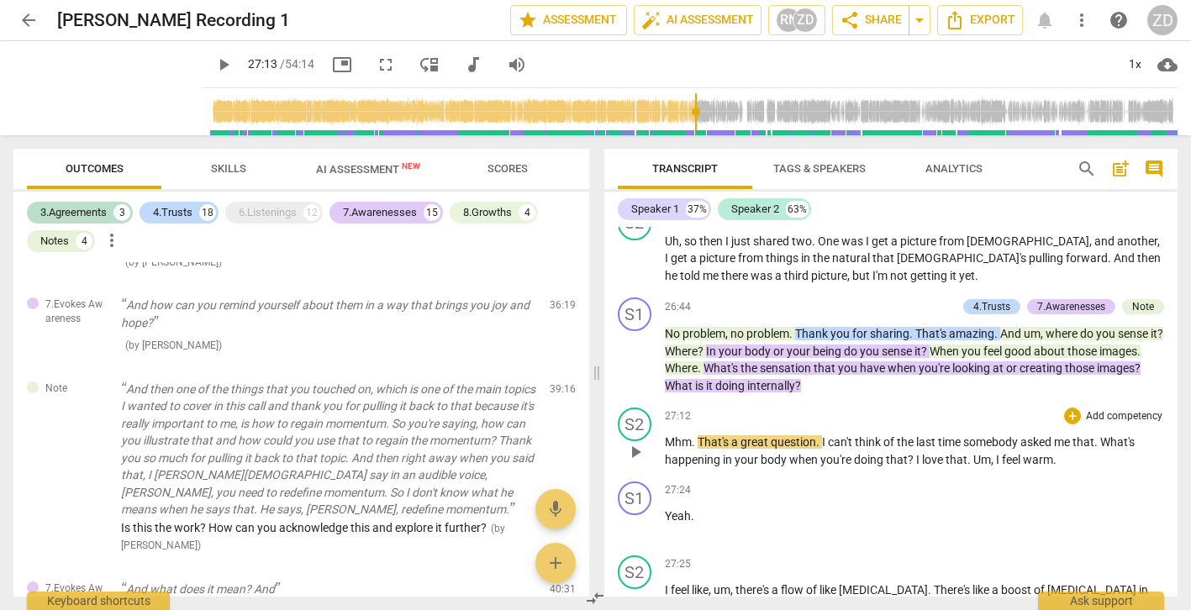
scroll to position [9274, 0]
click at [286, 217] on div "6.Listenings" at bounding box center [268, 212] width 58 height 17
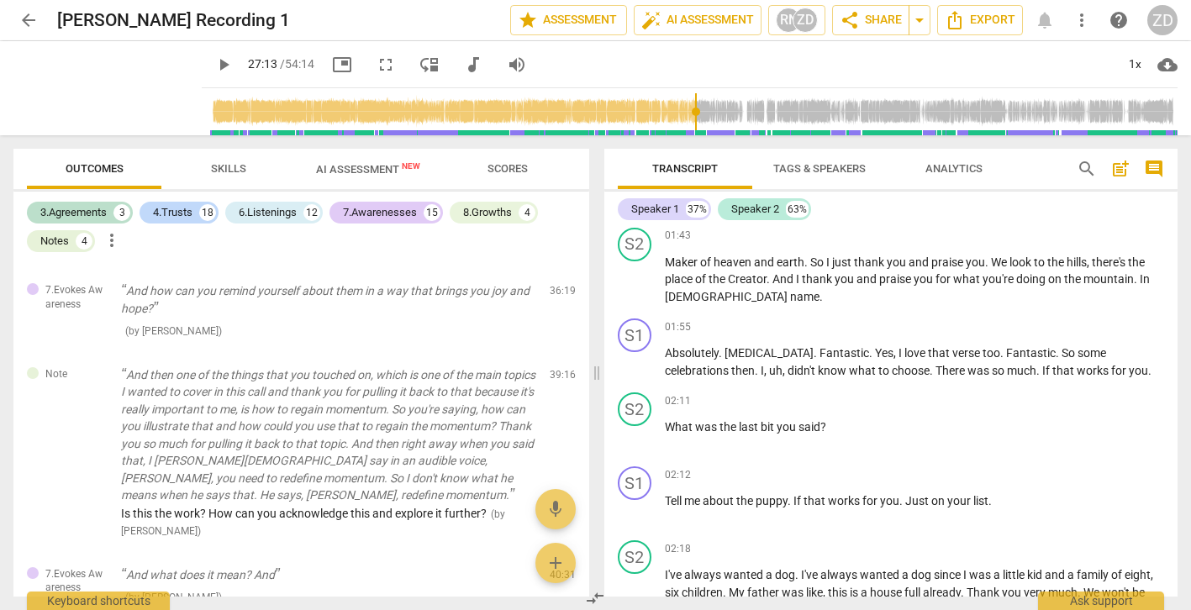
scroll to position [0, 0]
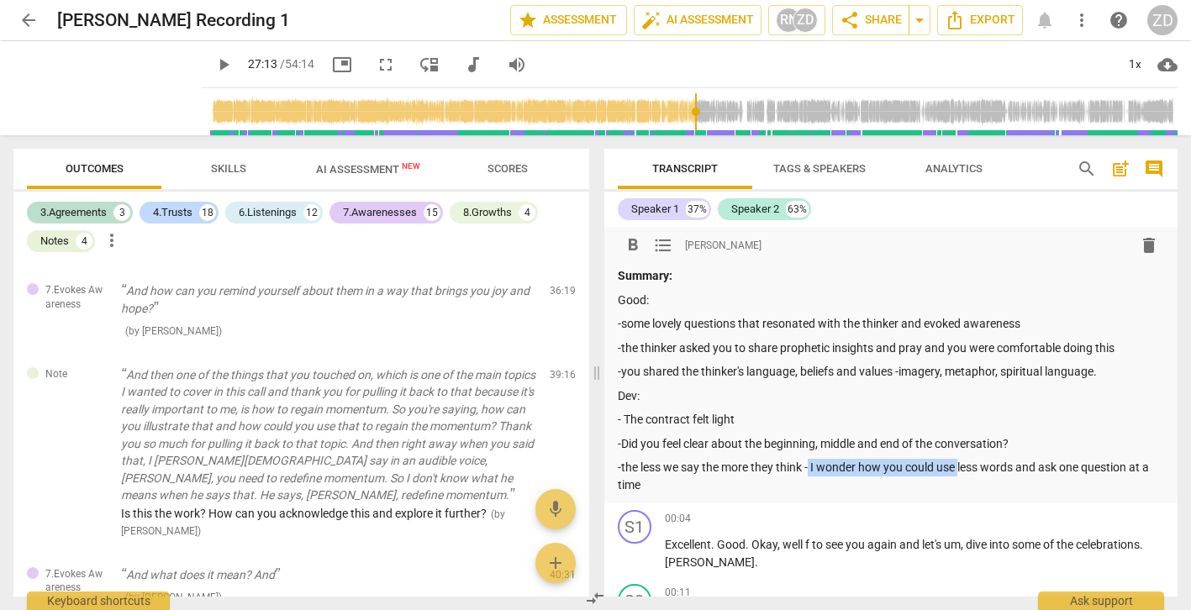
drag, startPoint x: 810, startPoint y: 468, endPoint x: 959, endPoint y: 462, distance: 148.9
click at [959, 462] on p "-the less we say the more they think - I wonder how you could use less words an…" at bounding box center [891, 476] width 547 height 34
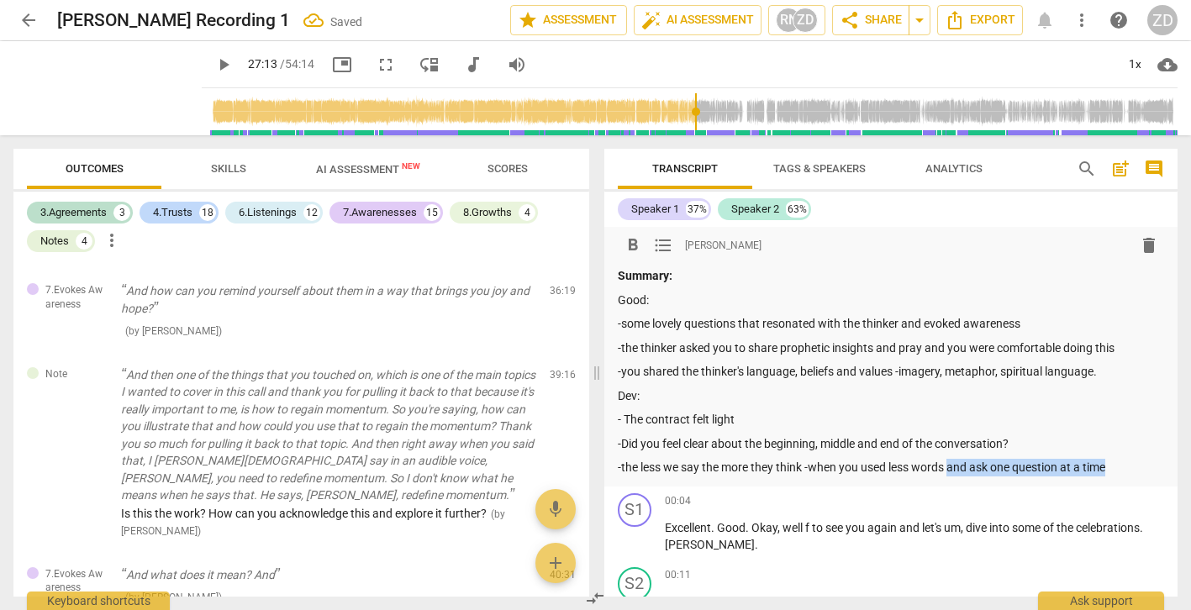
drag, startPoint x: 950, startPoint y: 467, endPoint x: 1136, endPoint y: 471, distance: 185.8
click at [1136, 471] on p "-the less we say the more they think -when you used less words and ask one ques…" at bounding box center [891, 468] width 547 height 18
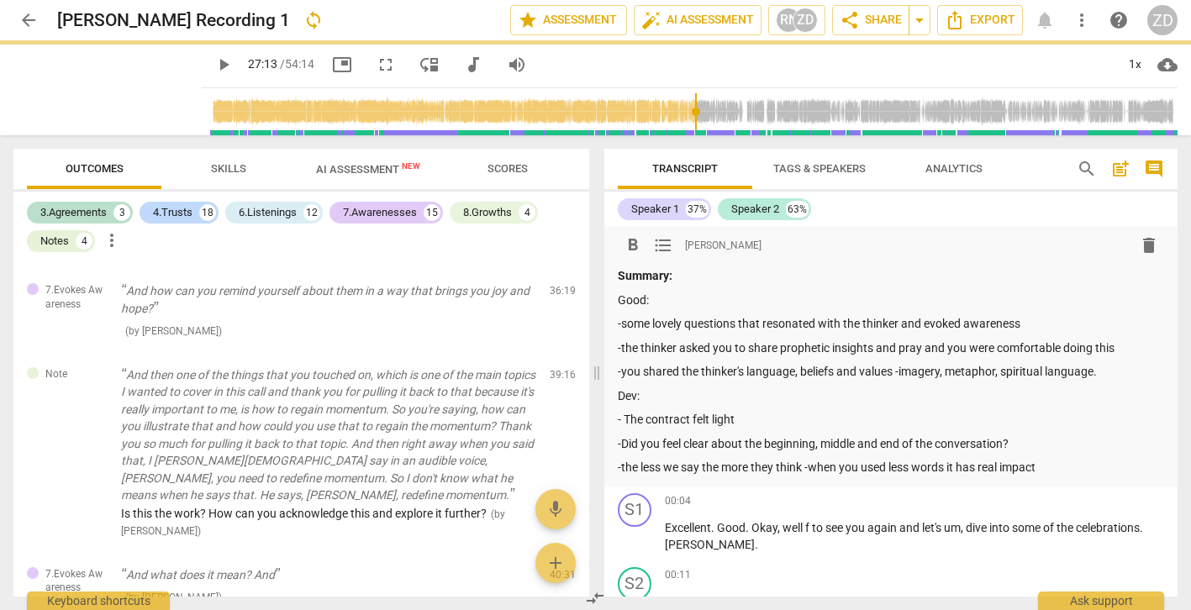
click at [991, 324] on p "-some lovely questions that resonated with the thinker and evoked awareness" at bounding box center [891, 324] width 547 height 18
click at [382, 366] on p "And then one of the things that you touched on, which is one of the main topics…" at bounding box center [328, 435] width 415 height 138
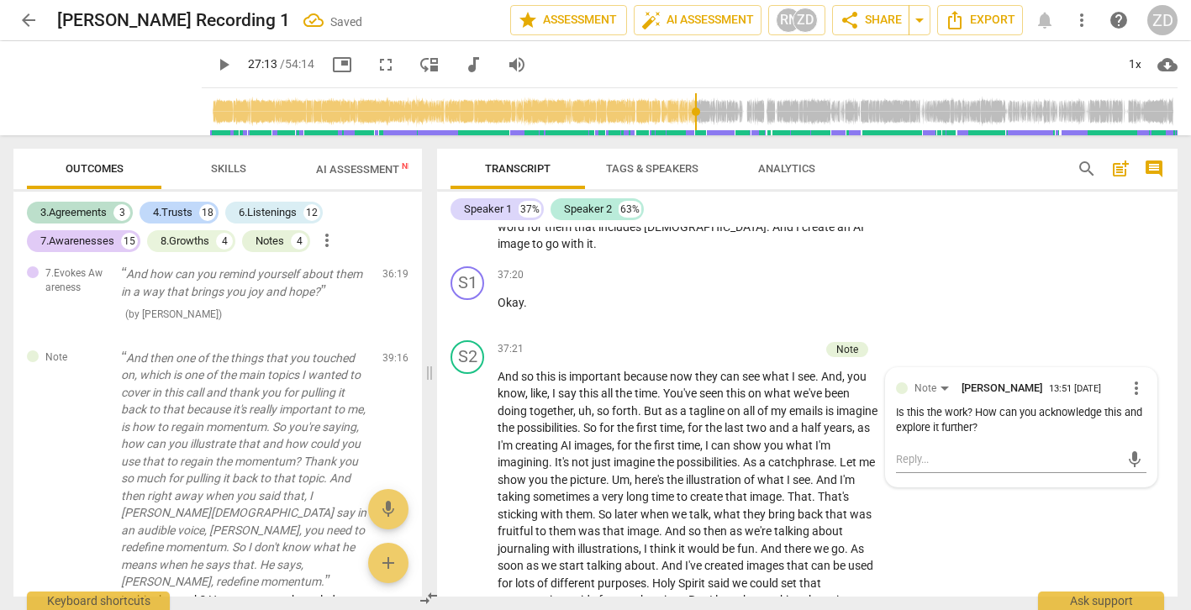
scroll to position [14619, 0]
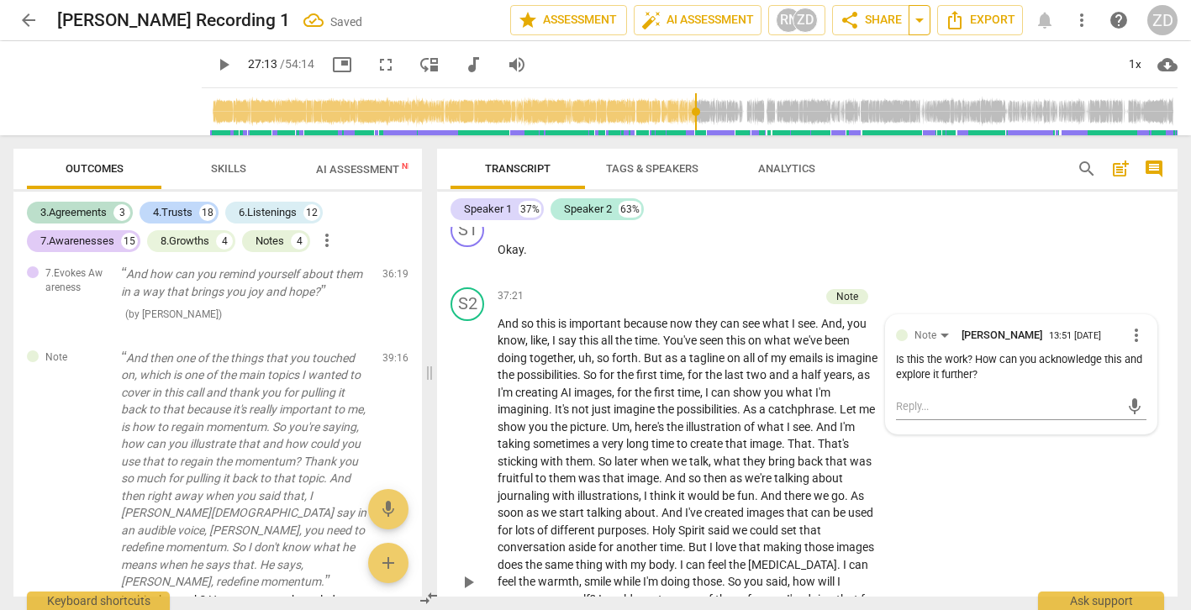
click at [922, 27] on span "arrow_drop_down" at bounding box center [920, 20] width 20 height 20
click at [918, 16] on span "arrow_drop_down" at bounding box center [920, 20] width 20 height 20
click at [919, 18] on span "arrow_drop_down" at bounding box center [920, 20] width 20 height 20
click at [870, 48] on span "Copy link" at bounding box center [868, 52] width 55 height 16
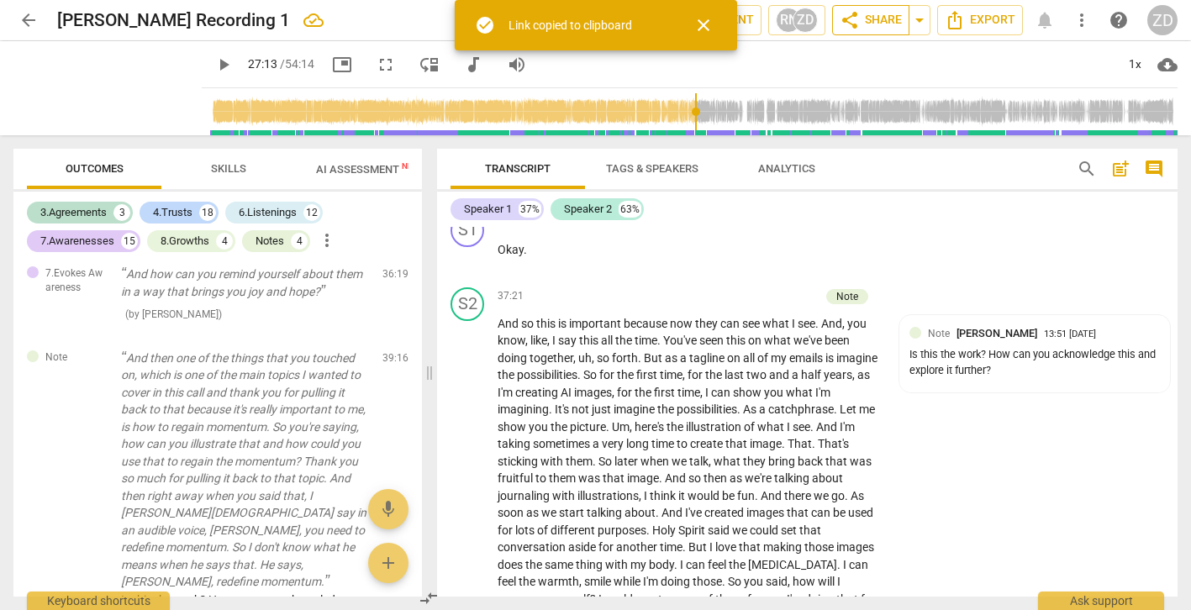
click at [871, 30] on button "share Share" at bounding box center [870, 20] width 77 height 30
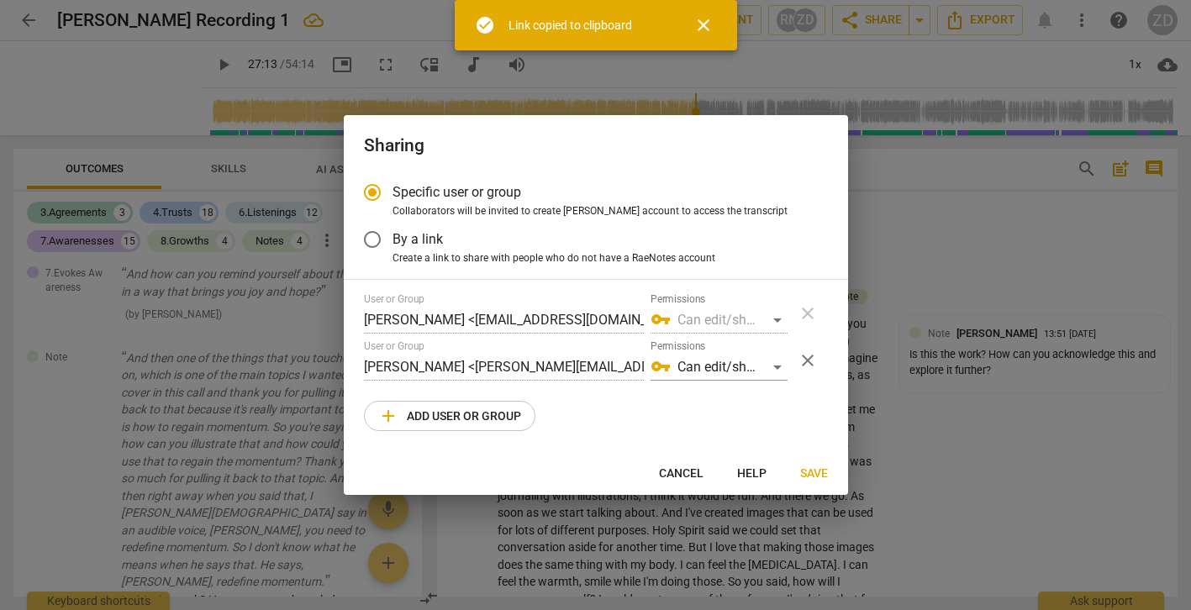
radio input "false"
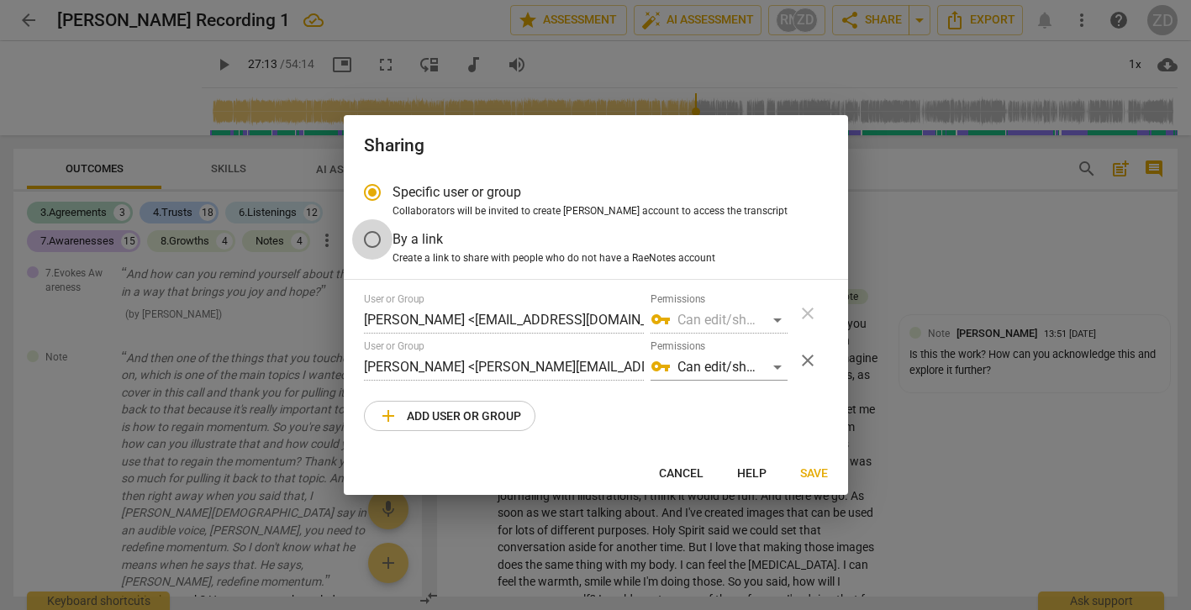
click at [372, 240] on input "By a link" at bounding box center [372, 239] width 40 height 40
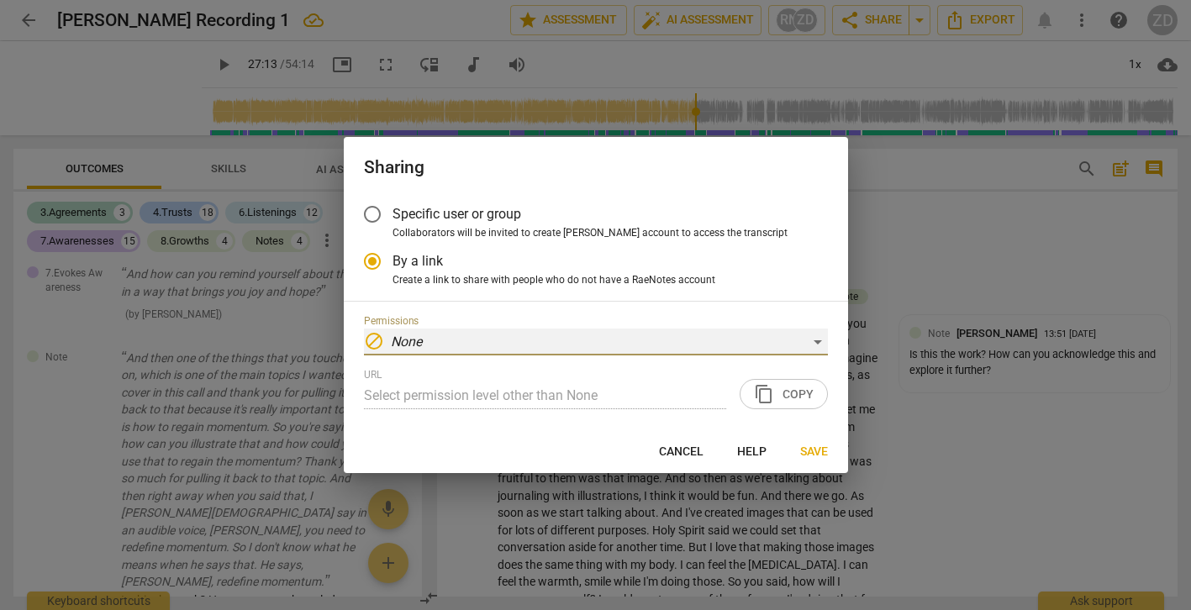
click at [398, 351] on div "block None" at bounding box center [596, 342] width 464 height 27
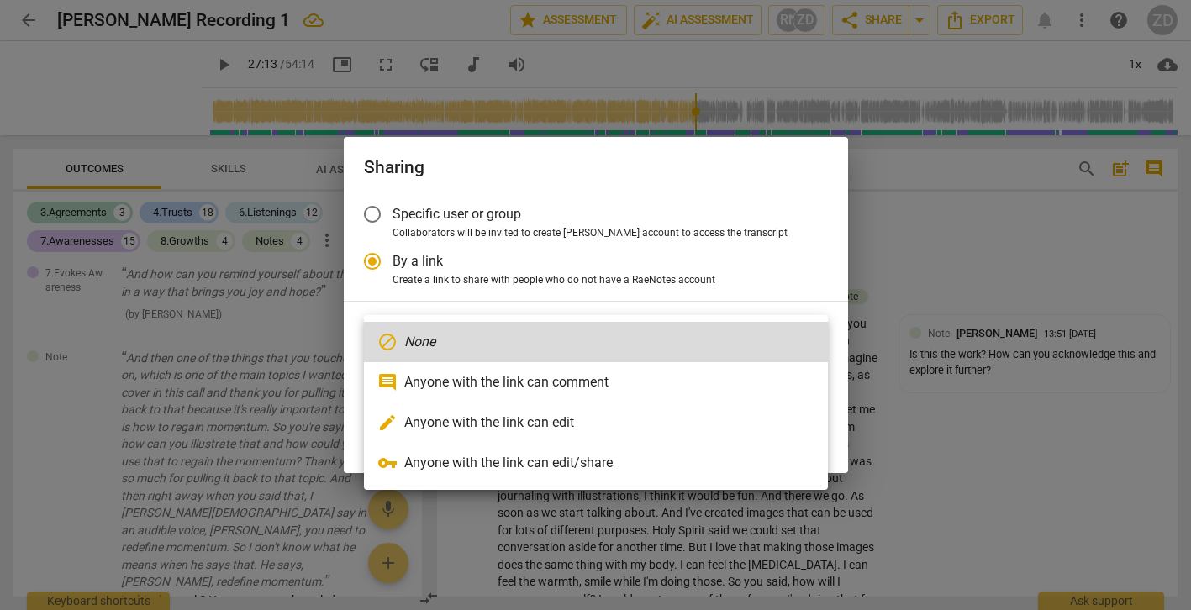
click at [430, 420] on li "edit Anyone with the link can edit" at bounding box center [596, 423] width 464 height 40
radio input "false"
type input "[URL][DOMAIN_NAME]"
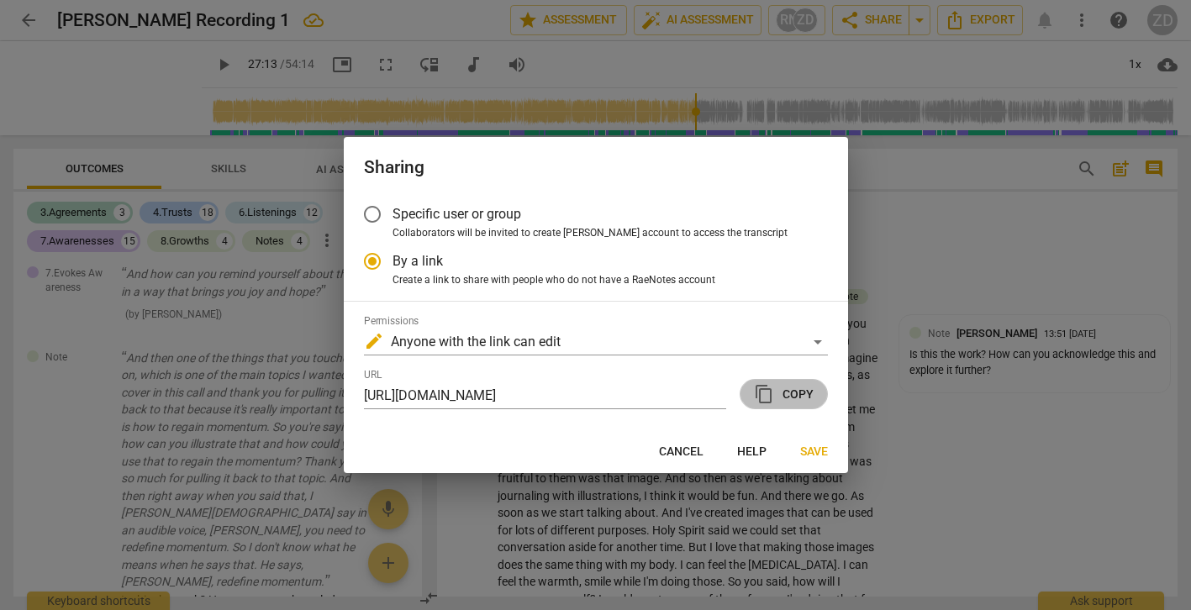
click at [776, 402] on span "content_copy Copy" at bounding box center [784, 394] width 60 height 20
click at [816, 455] on span "Save" at bounding box center [814, 452] width 28 height 17
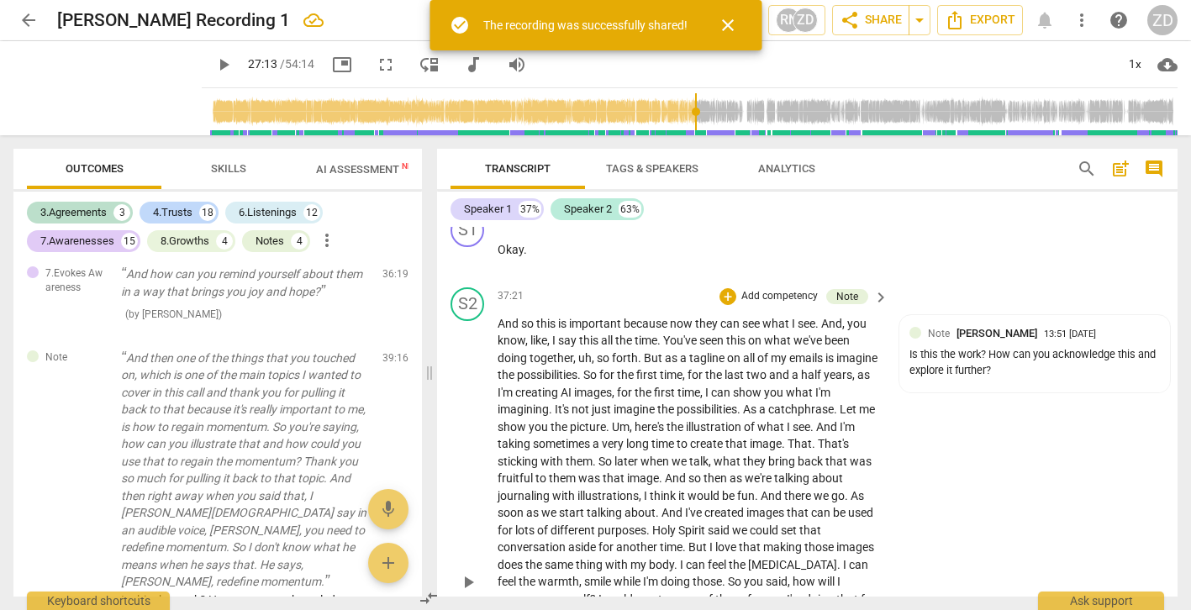
click at [861, 593] on span "for" at bounding box center [868, 599] width 15 height 13
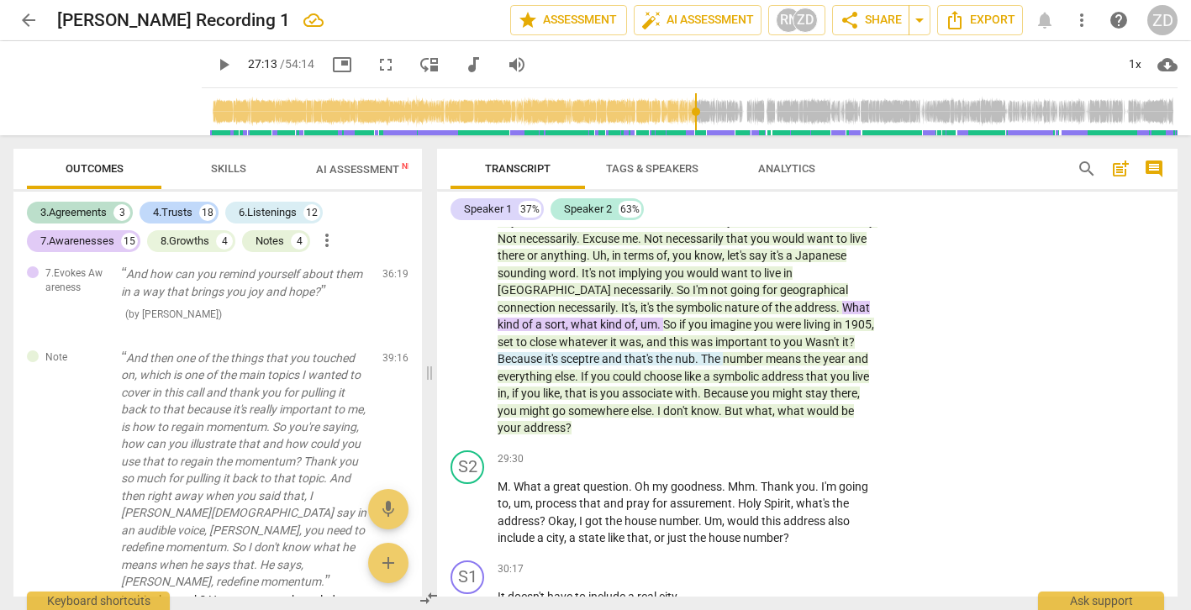
scroll to position [11344, 0]
